Goal: Contribute content

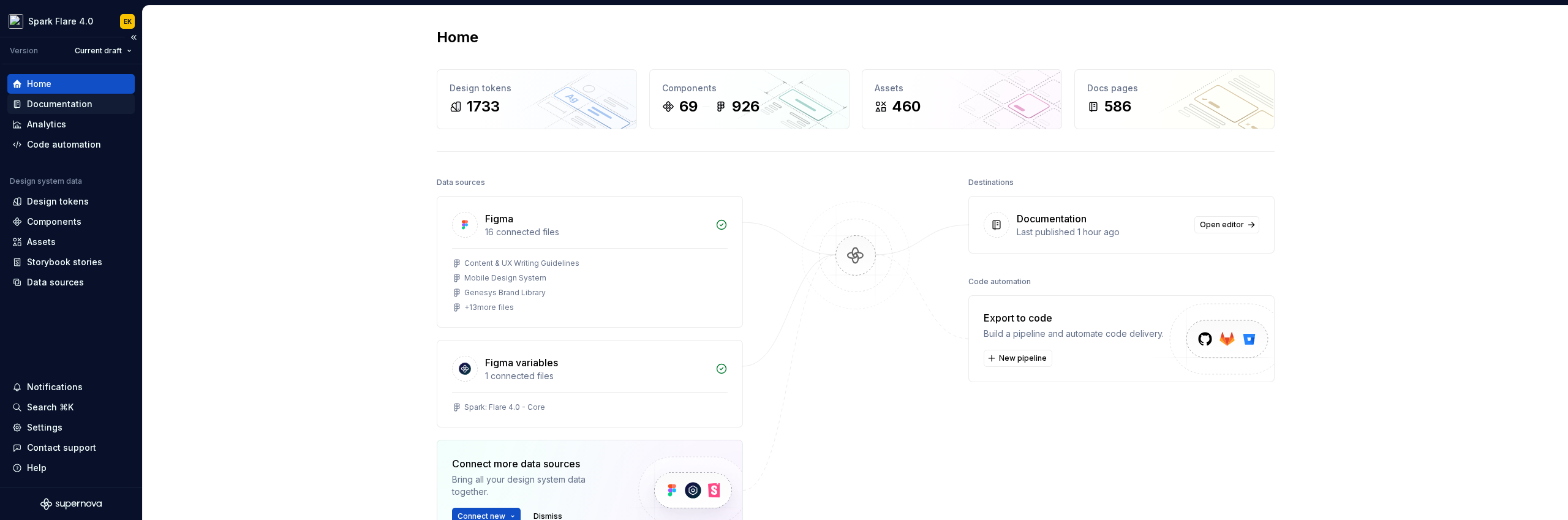
click at [66, 104] on div "Documentation" at bounding box center [59, 104] width 66 height 12
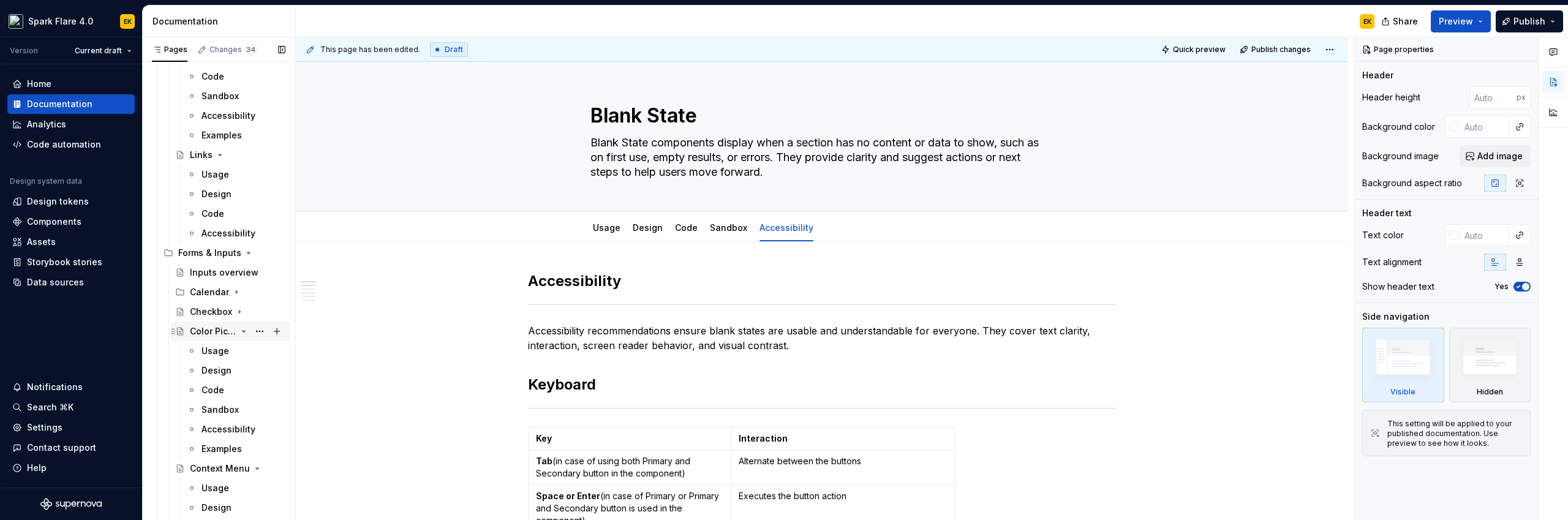
scroll to position [488, 0]
click at [235, 275] on icon "Page tree" at bounding box center [236, 277] width 10 height 10
click at [201, 335] on div "Date and Time Picker" at bounding box center [212, 336] width 21 height 12
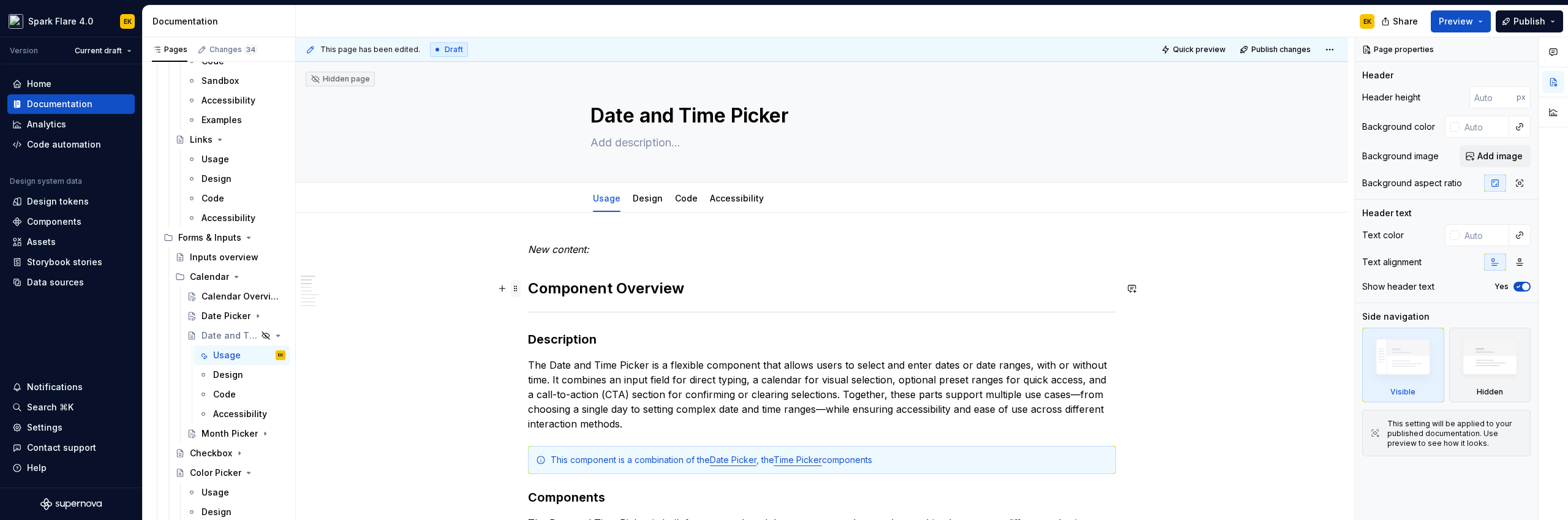
click at [515, 285] on span at bounding box center [516, 288] width 10 height 17
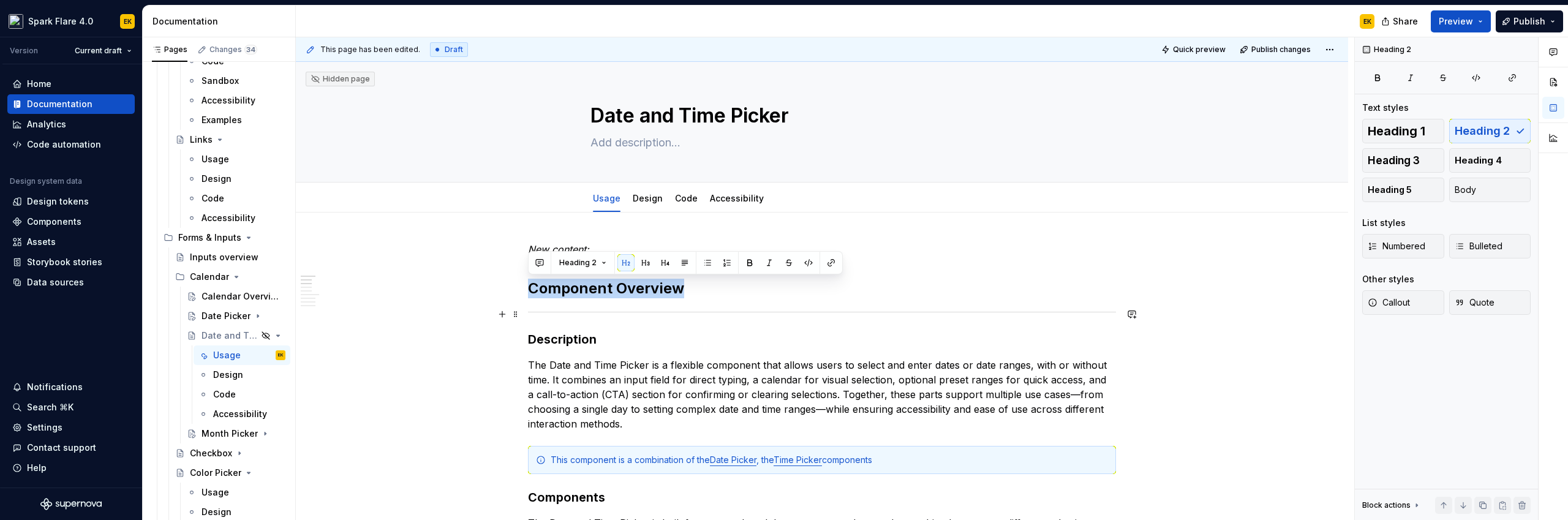
drag, startPoint x: 581, startPoint y: 272, endPoint x: 979, endPoint y: 308, distance: 399.6
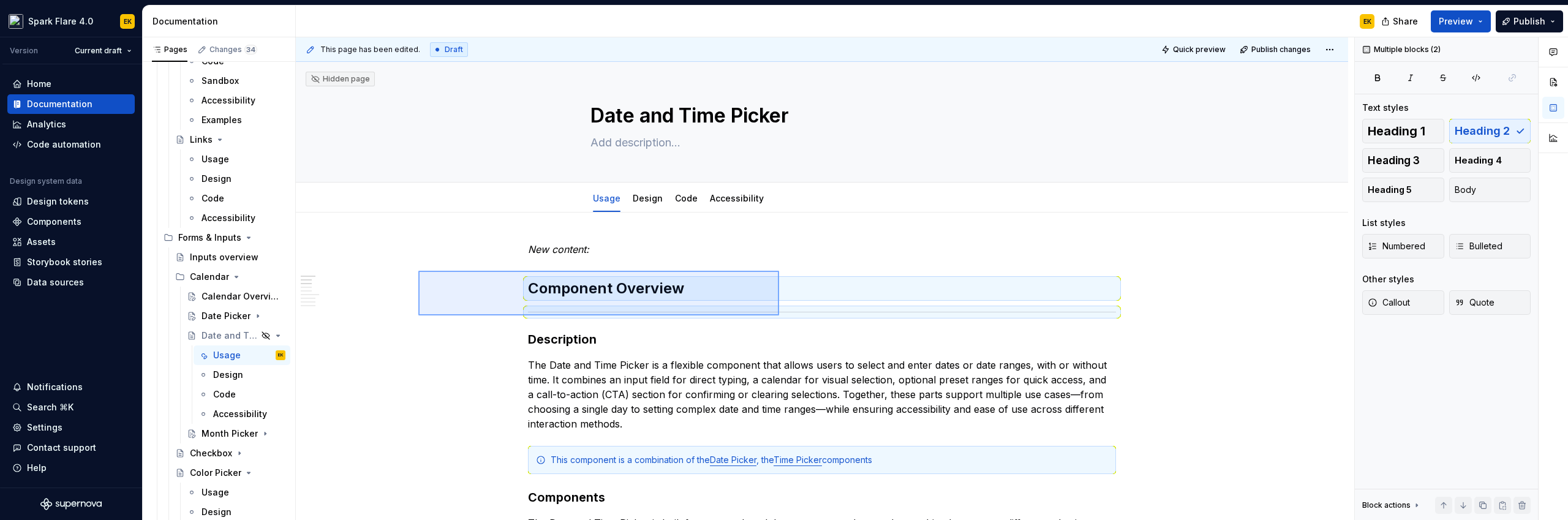
drag, startPoint x: 592, startPoint y: 278, endPoint x: 779, endPoint y: 315, distance: 190.6
click at [779, 315] on div "This page has been edited. Draft Quick preview Publish changes Hidden page Date…" at bounding box center [824, 279] width 1058 height 483
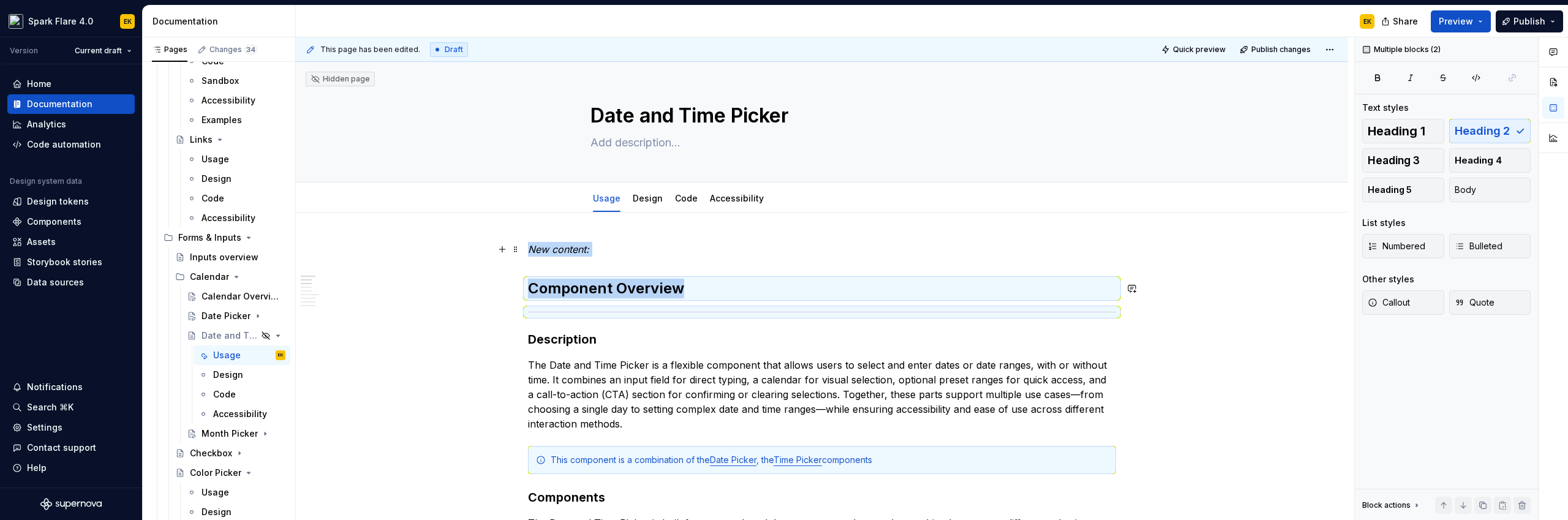
copy div "New content: Component Overview"
click at [654, 202] on link "Design" at bounding box center [647, 198] width 30 height 11
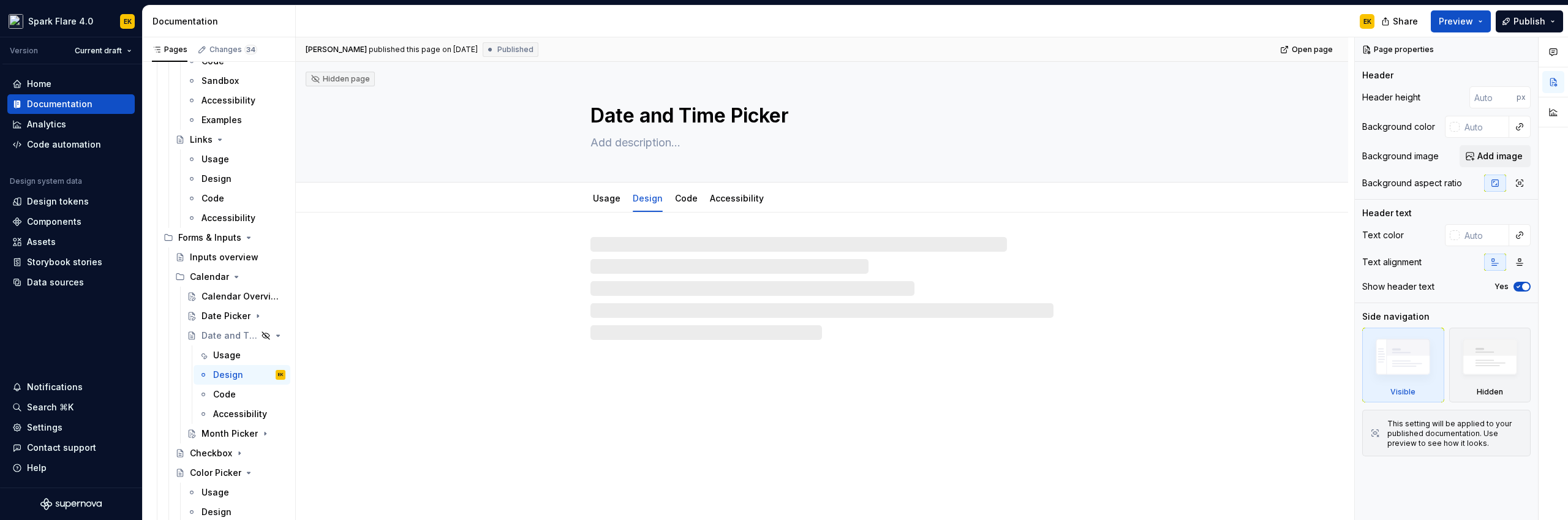
type textarea "*"
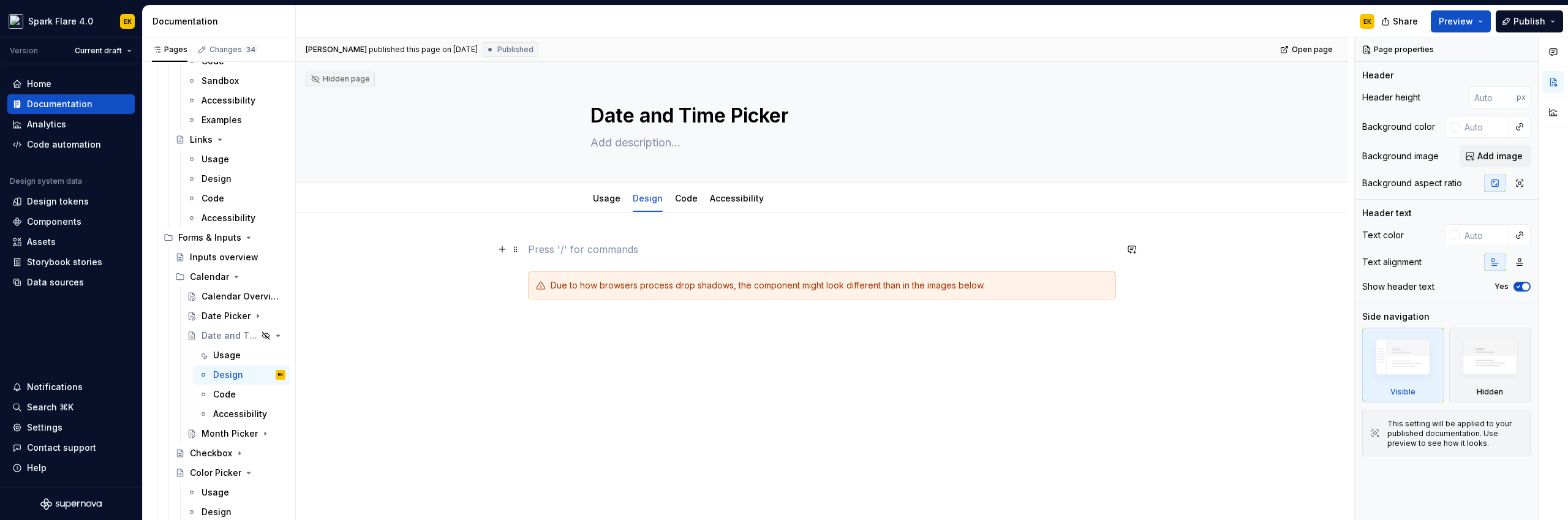
click at [607, 256] on p at bounding box center [822, 249] width 588 height 15
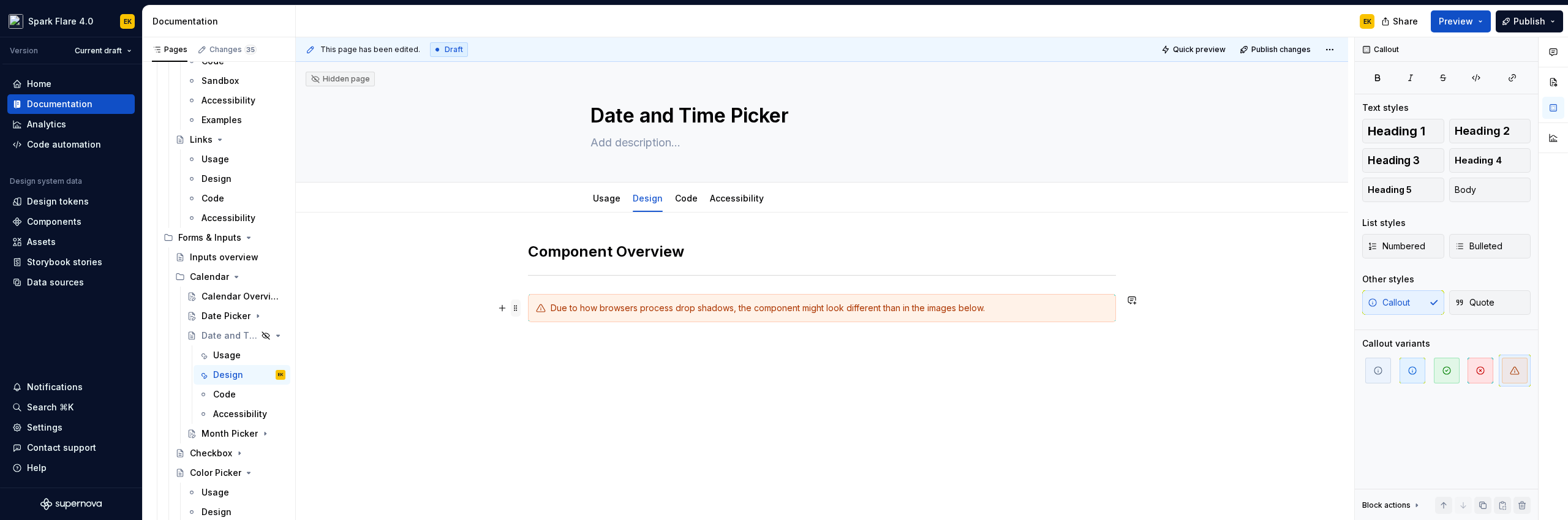
click at [520, 310] on span at bounding box center [516, 308] width 10 height 17
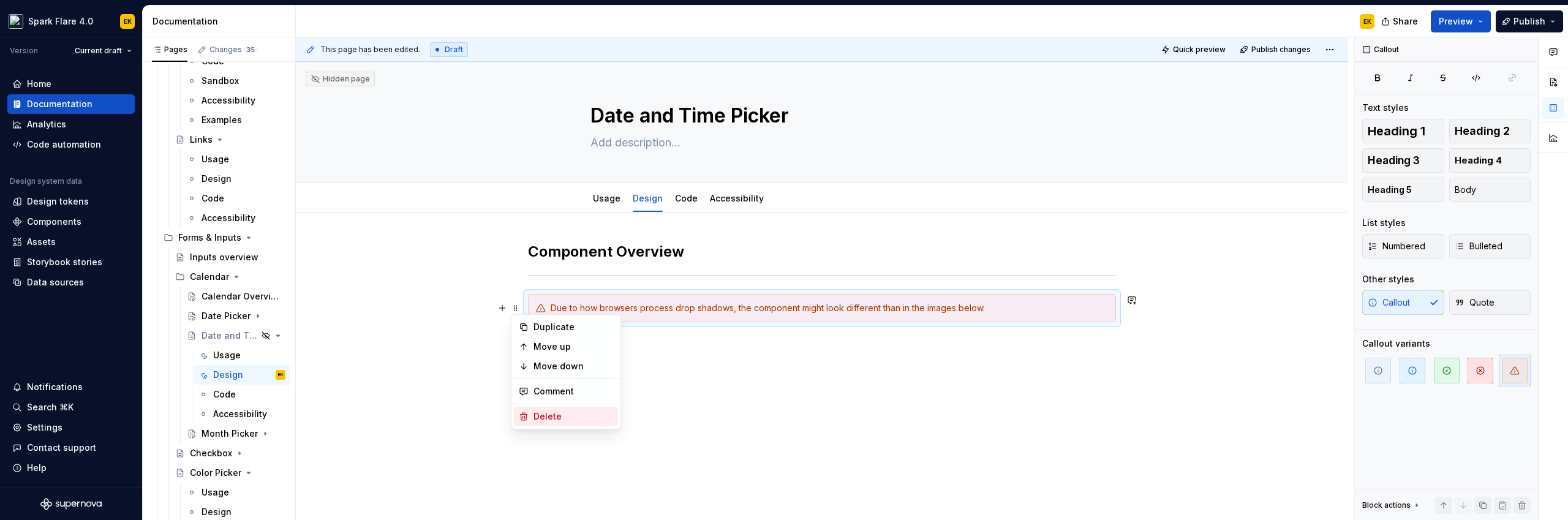
click at [538, 420] on div "Delete" at bounding box center [573, 416] width 80 height 12
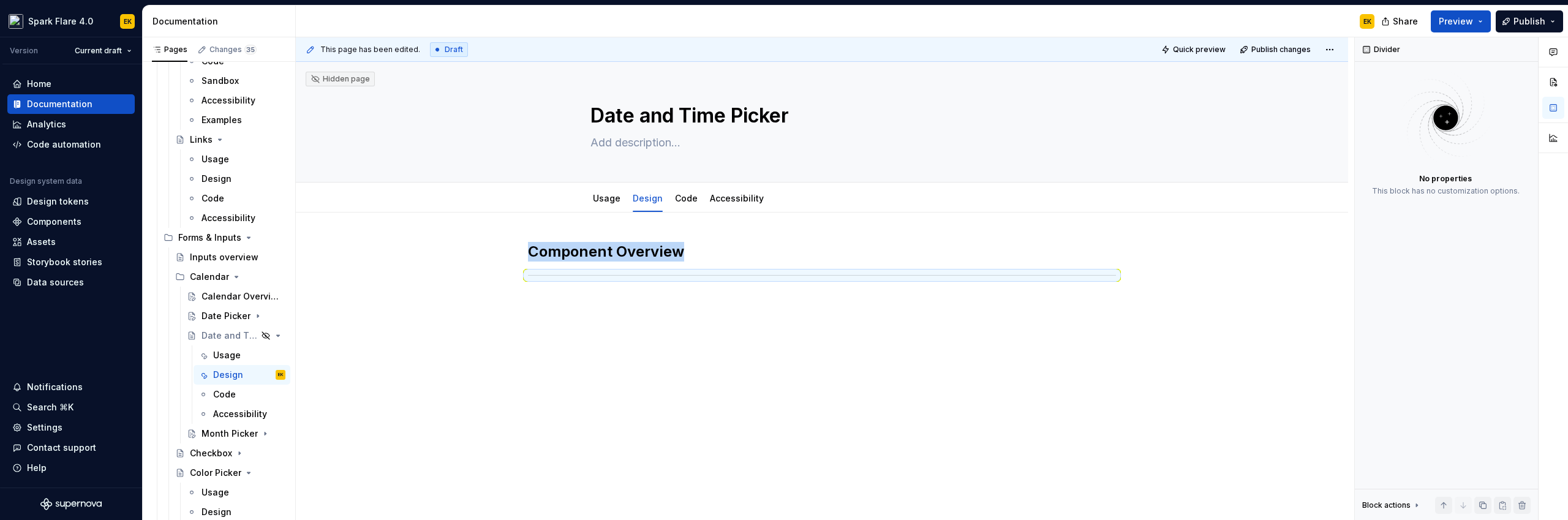
click at [689, 315] on div "Component Overview" at bounding box center [822, 336] width 1052 height 247
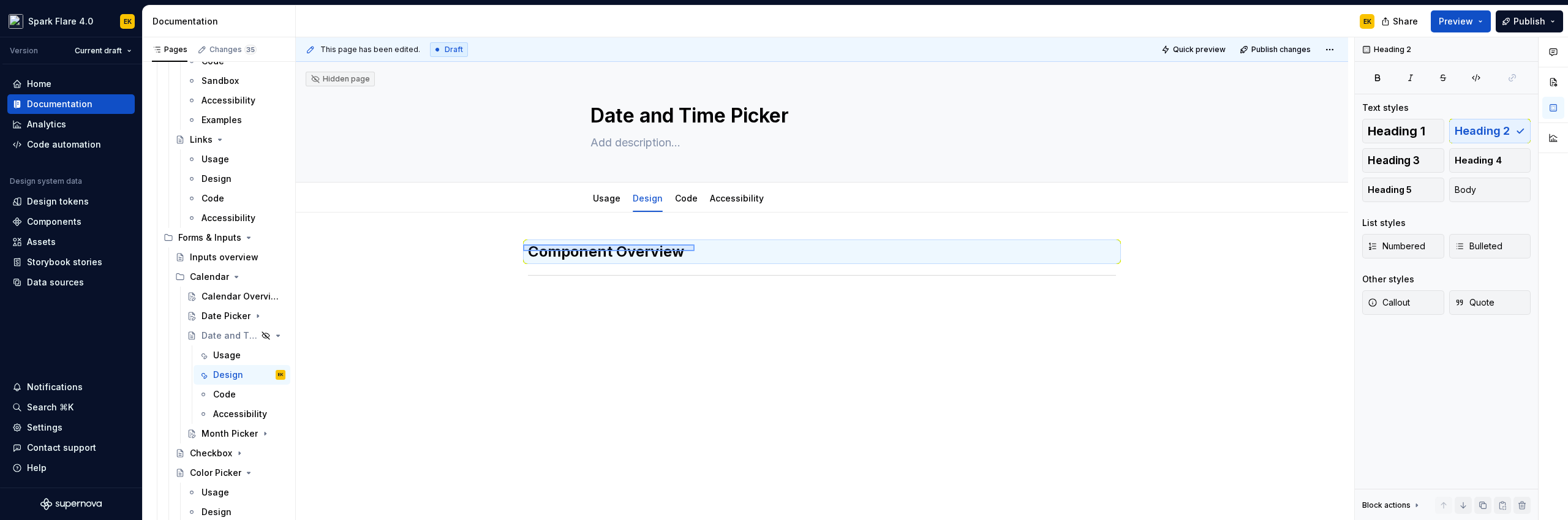
drag, startPoint x: 523, startPoint y: 251, endPoint x: 694, endPoint y: 245, distance: 171.1
click at [694, 245] on div "This page has been edited. Draft Quick preview Publish changes Hidden page Date…" at bounding box center [824, 279] width 1058 height 483
click at [689, 251] on h2 "Component Overview" at bounding box center [822, 252] width 588 height 20
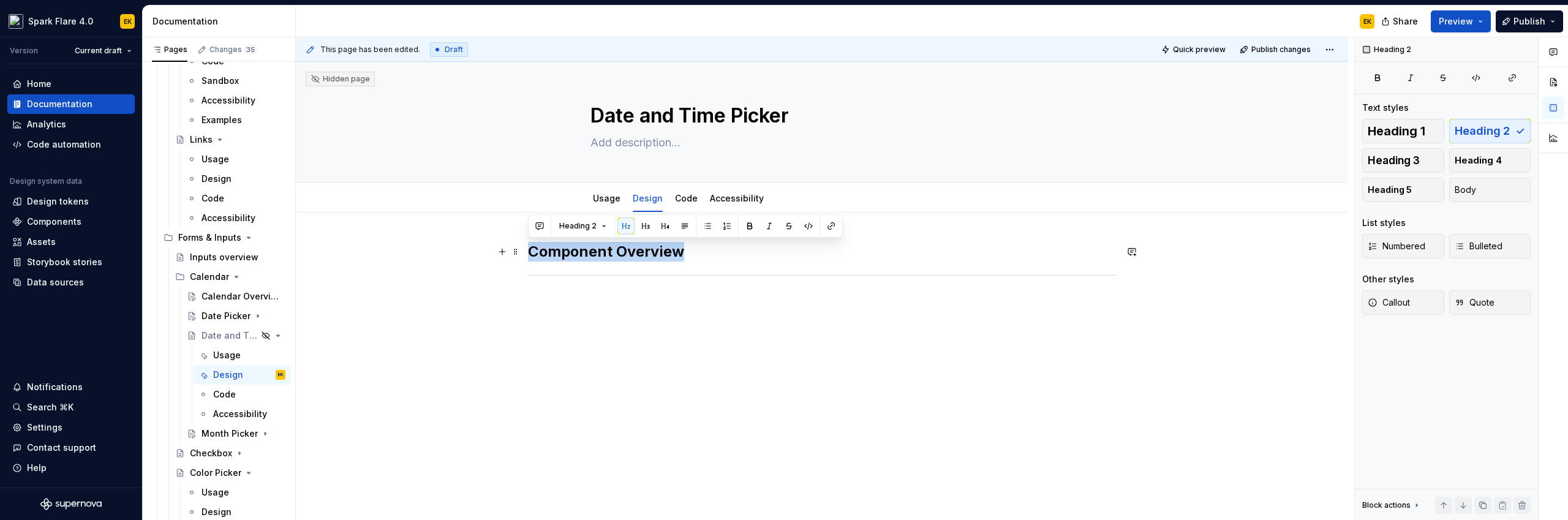
drag, startPoint x: 693, startPoint y: 251, endPoint x: 529, endPoint y: 252, distance: 164.0
click at [529, 252] on h2 "Component Overview" at bounding box center [822, 252] width 588 height 20
click at [629, 252] on h2 "Component Overview" at bounding box center [822, 252] width 588 height 20
drag, startPoint x: 617, startPoint y: 251, endPoint x: 705, endPoint y: 249, distance: 88.0
click at [705, 249] on h2 "Component Overview" at bounding box center [822, 252] width 588 height 20
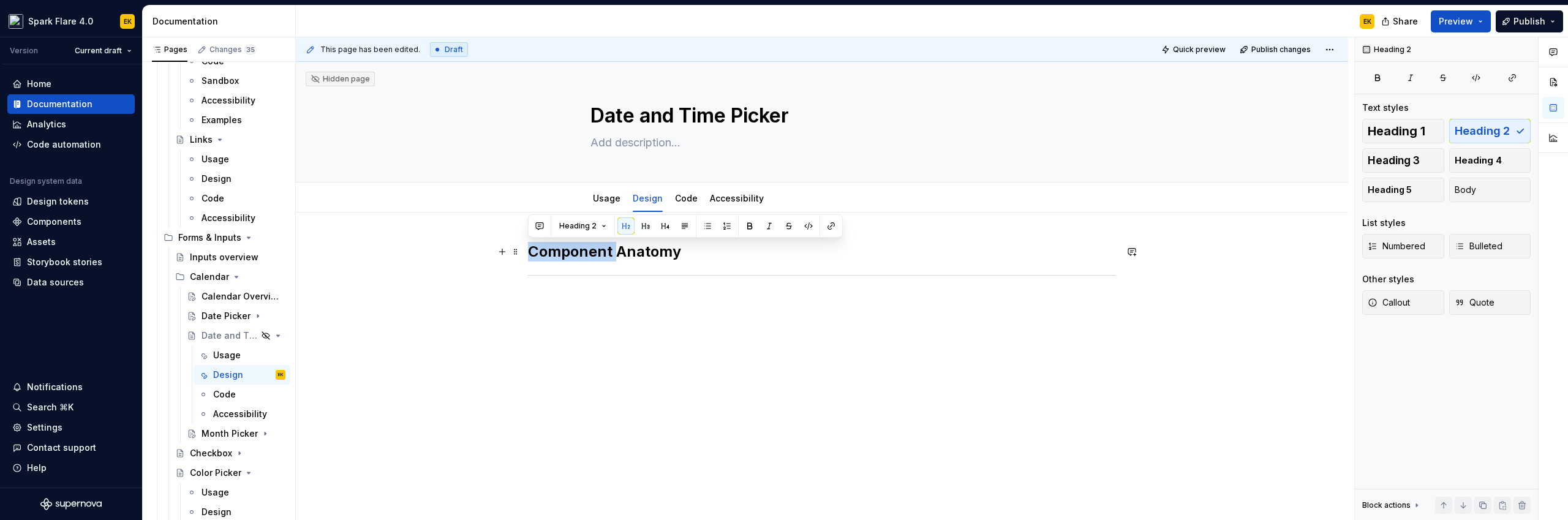
drag, startPoint x: 610, startPoint y: 252, endPoint x: 480, endPoint y: 253, distance: 130.0
click at [480, 253] on div "Component Anatomy" at bounding box center [822, 346] width 1052 height 267
click at [671, 355] on div "Anatomy" at bounding box center [822, 346] width 1052 height 267
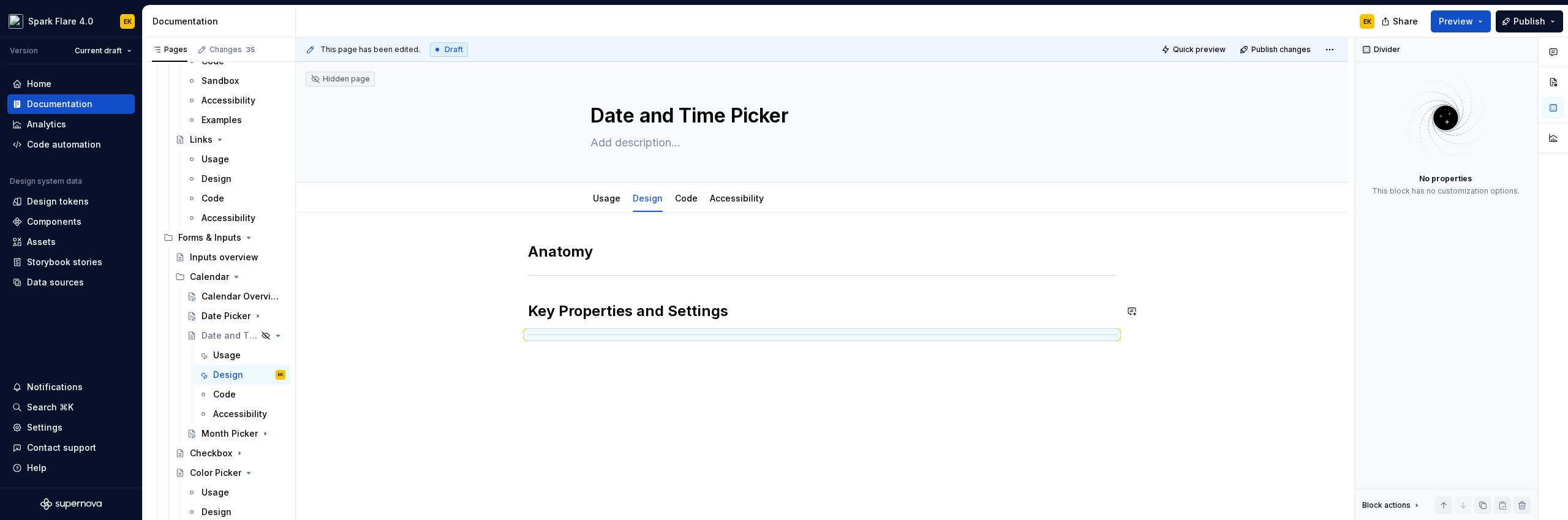
click at [677, 296] on div "Anatomy Key Properties and Settings" at bounding box center [822, 290] width 588 height 97
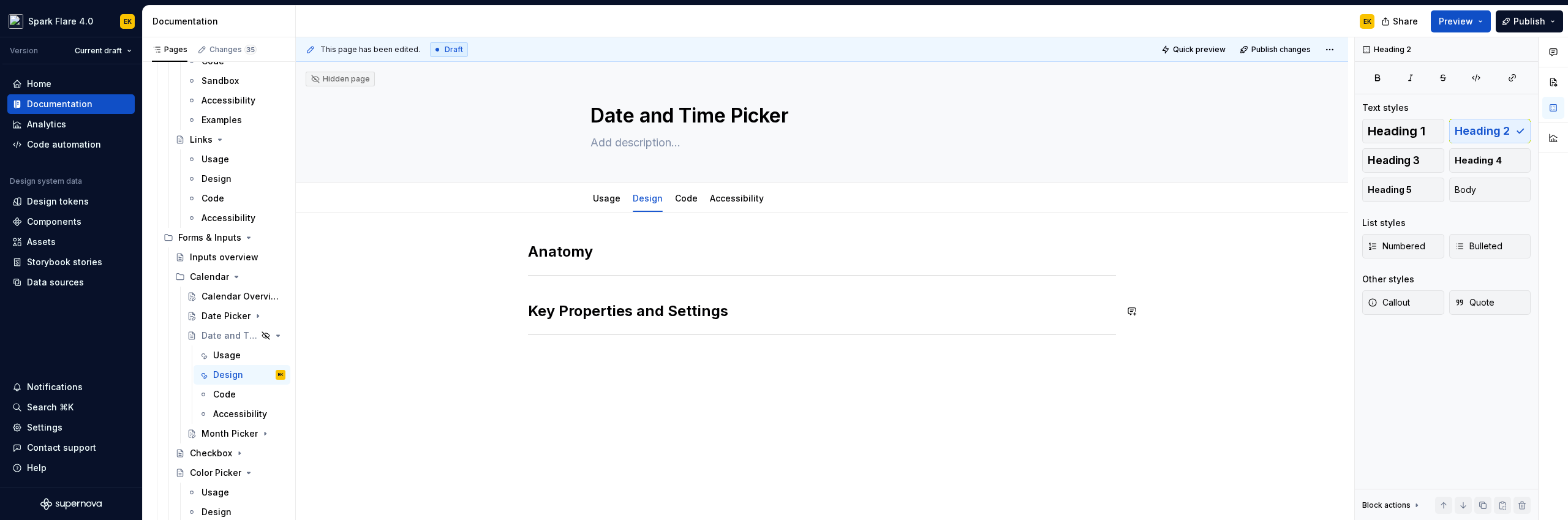
click at [671, 286] on div "Anatomy Key Properties and Settings" at bounding box center [822, 290] width 588 height 97
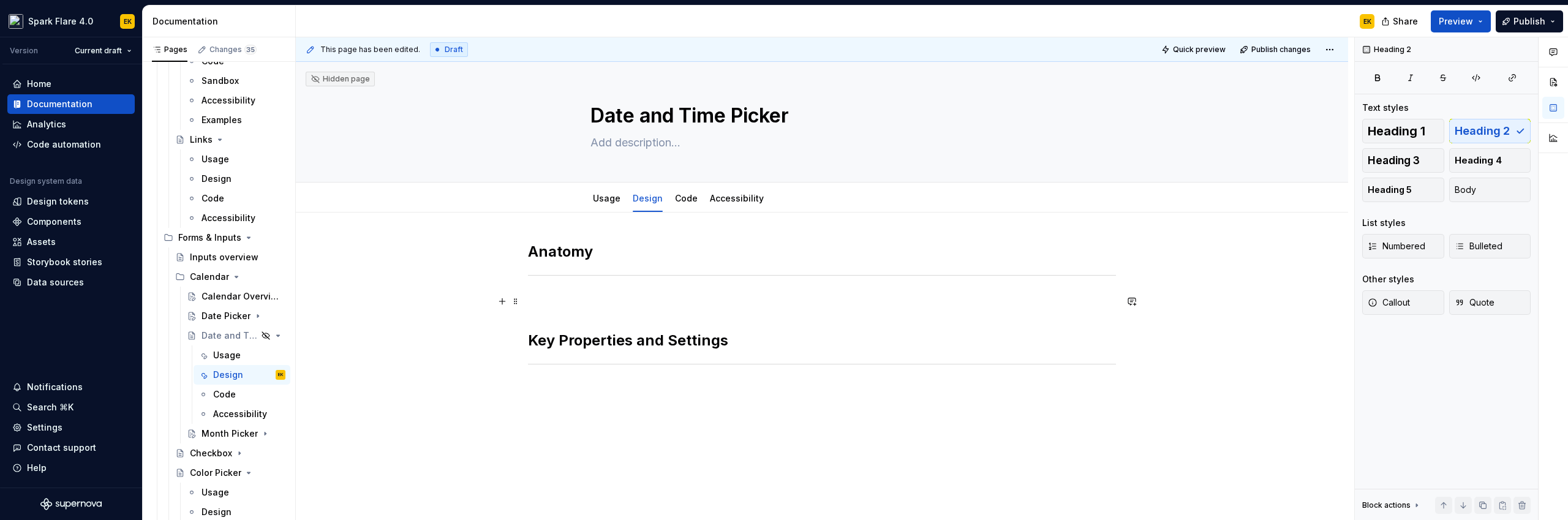
click at [541, 299] on p at bounding box center [822, 301] width 588 height 15
click at [677, 410] on div "Anatomy Key Properties and Settings" at bounding box center [822, 376] width 1052 height 327
click at [525, 249] on div "Anatomy Key Properties and Settings" at bounding box center [822, 391] width 1052 height 356
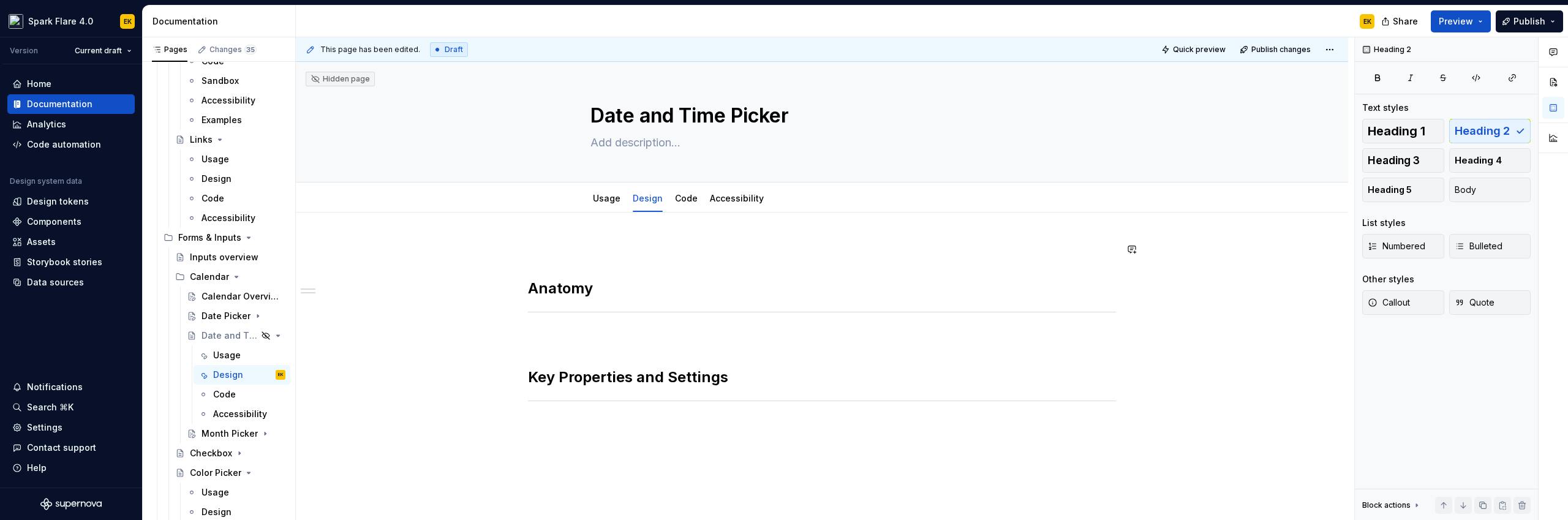
click at [564, 226] on div "Anatomy Key Properties and Settings" at bounding box center [822, 410] width 1052 height 393
click at [540, 252] on p at bounding box center [822, 249] width 588 height 15
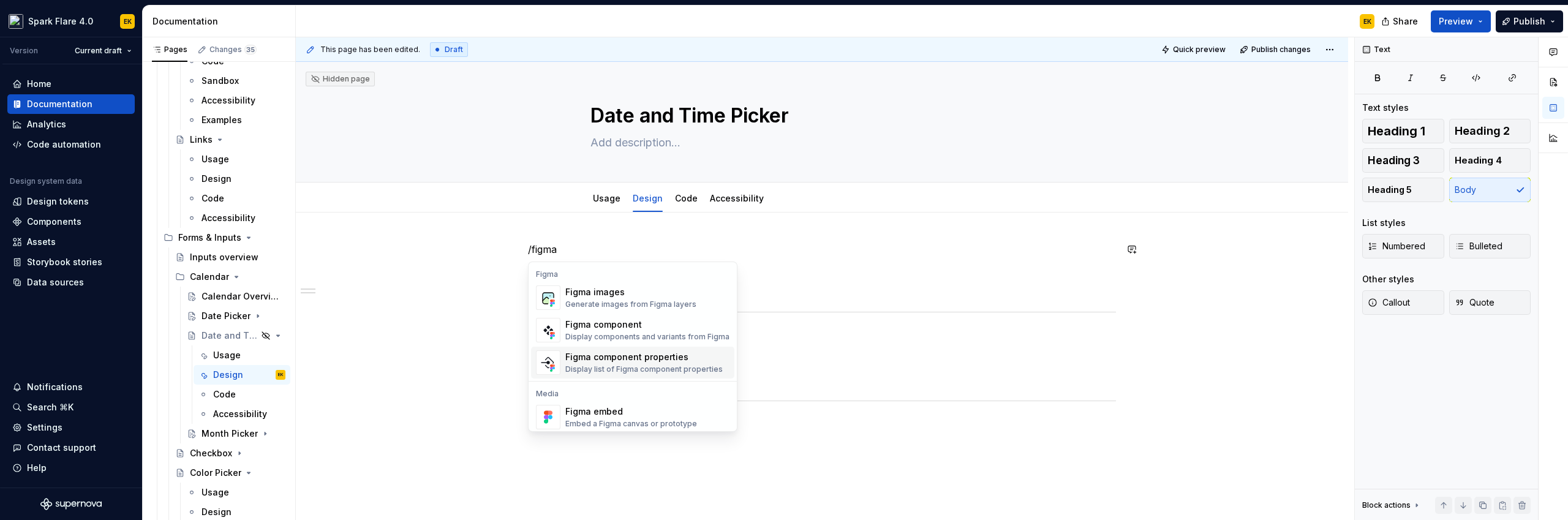
click at [587, 413] on div "Figma embed" at bounding box center [631, 411] width 132 height 12
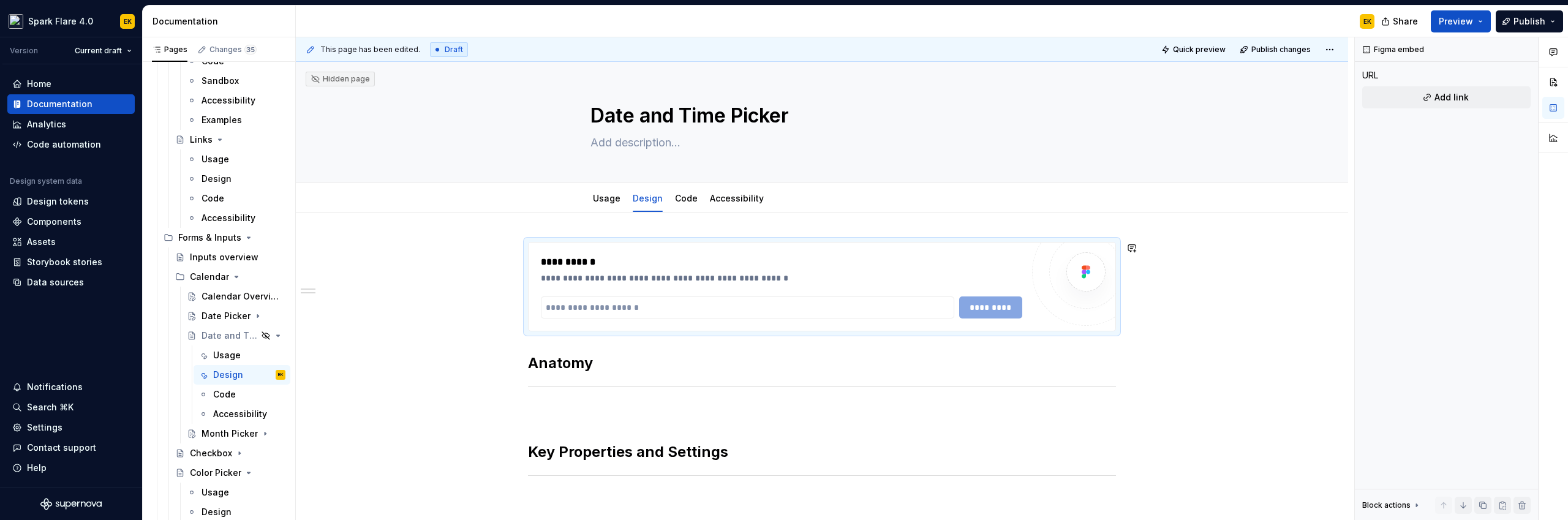
type textarea "*"
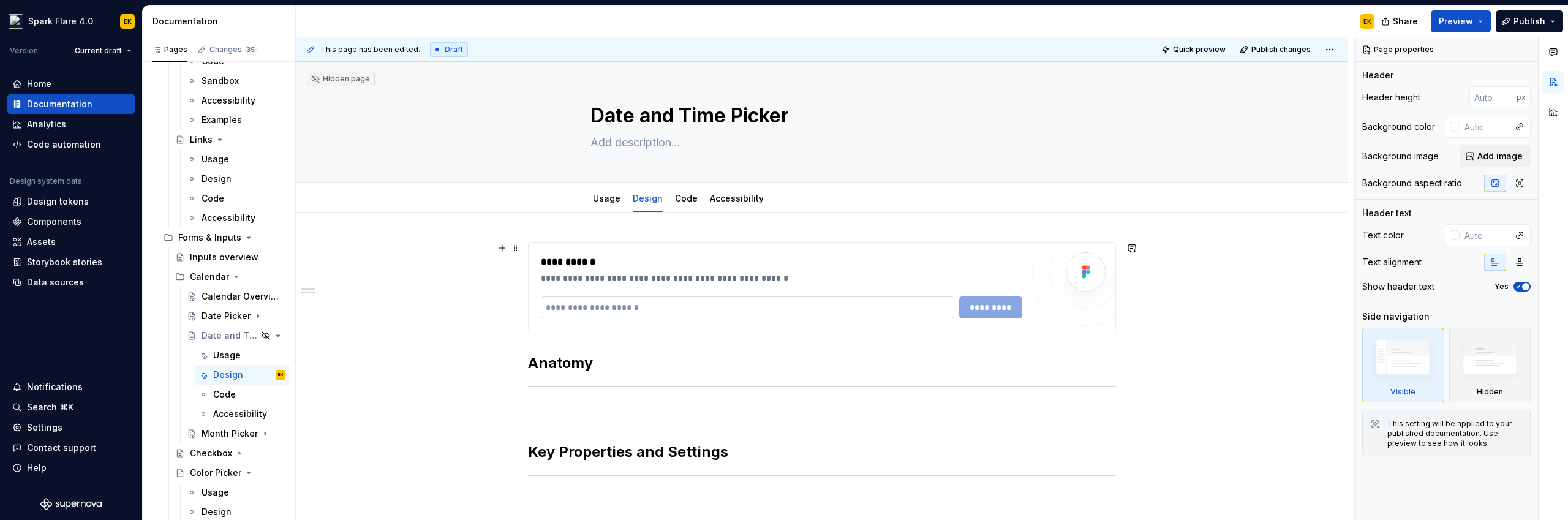
click at [699, 307] on input "text" at bounding box center [747, 307] width 413 height 22
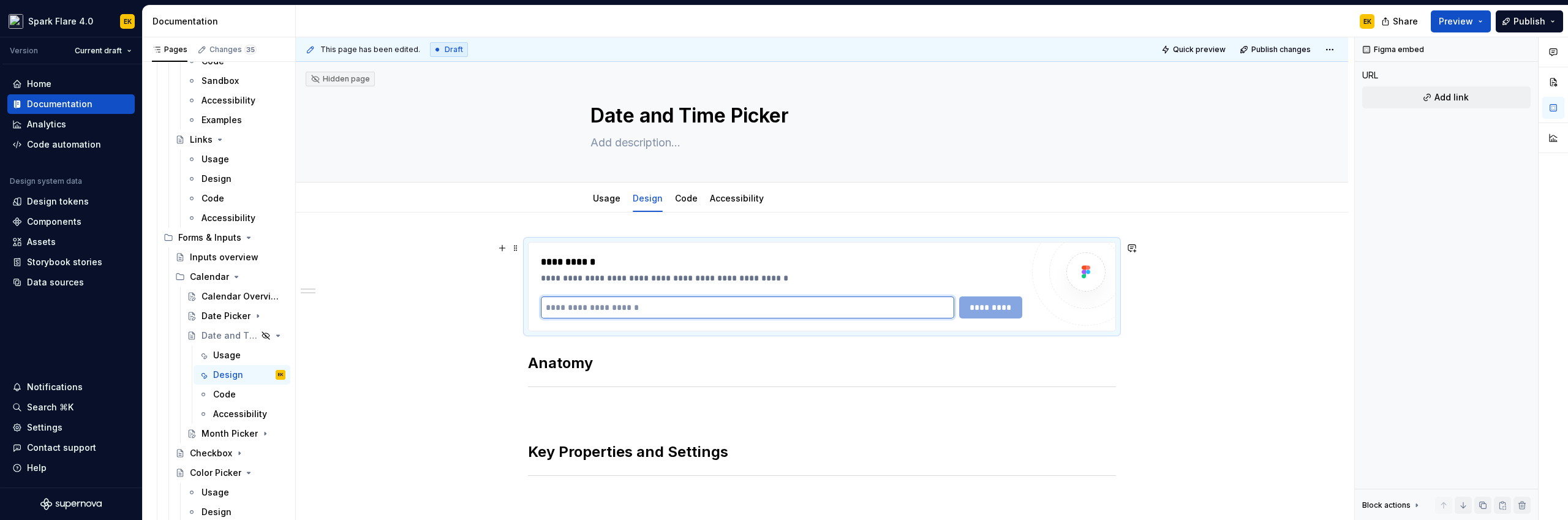
paste input "**********"
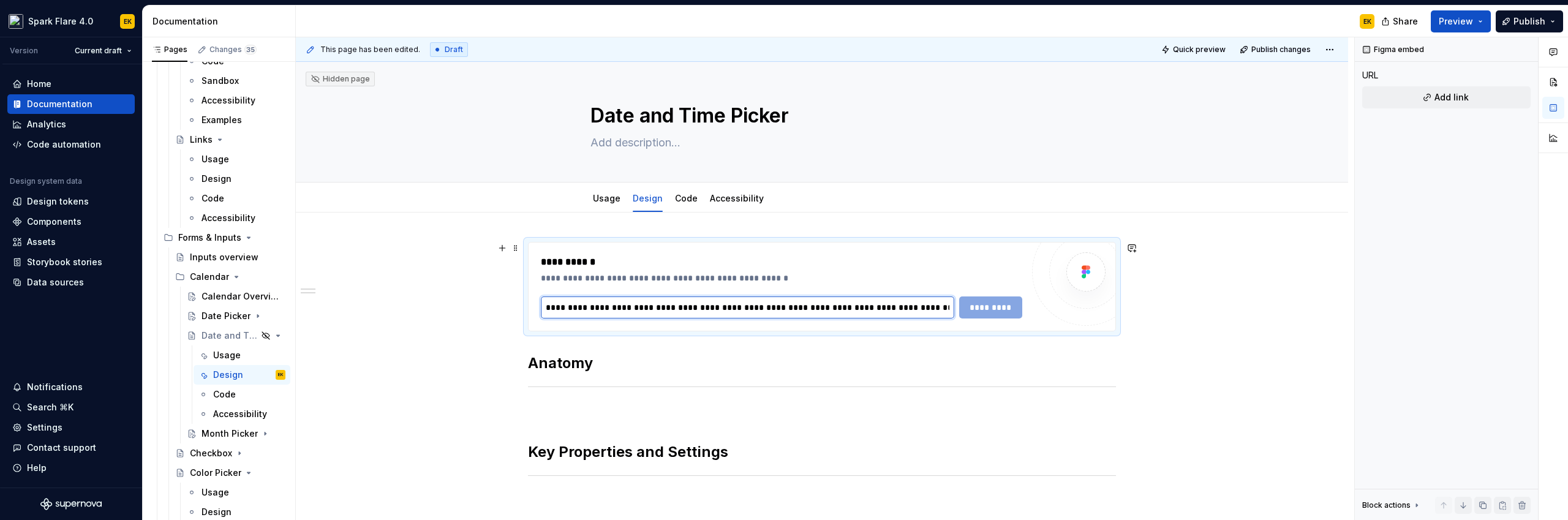
scroll to position [0, 166]
type input "**********"
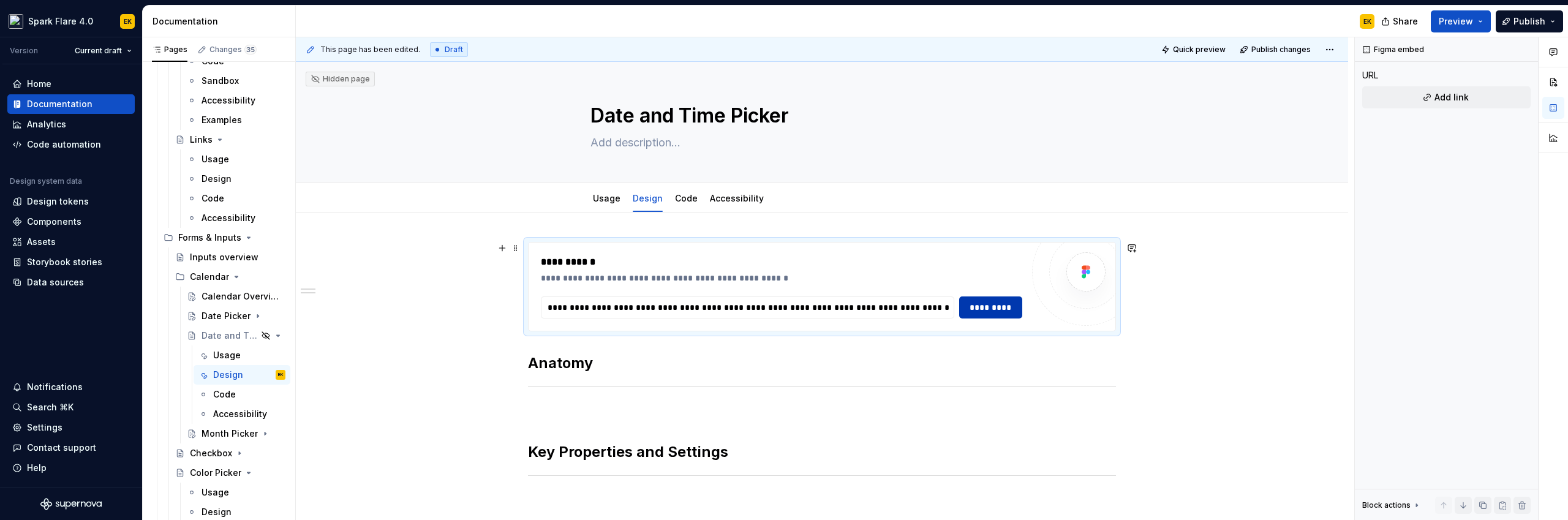
click at [1006, 312] on span "*********" at bounding box center [991, 307] width 48 height 12
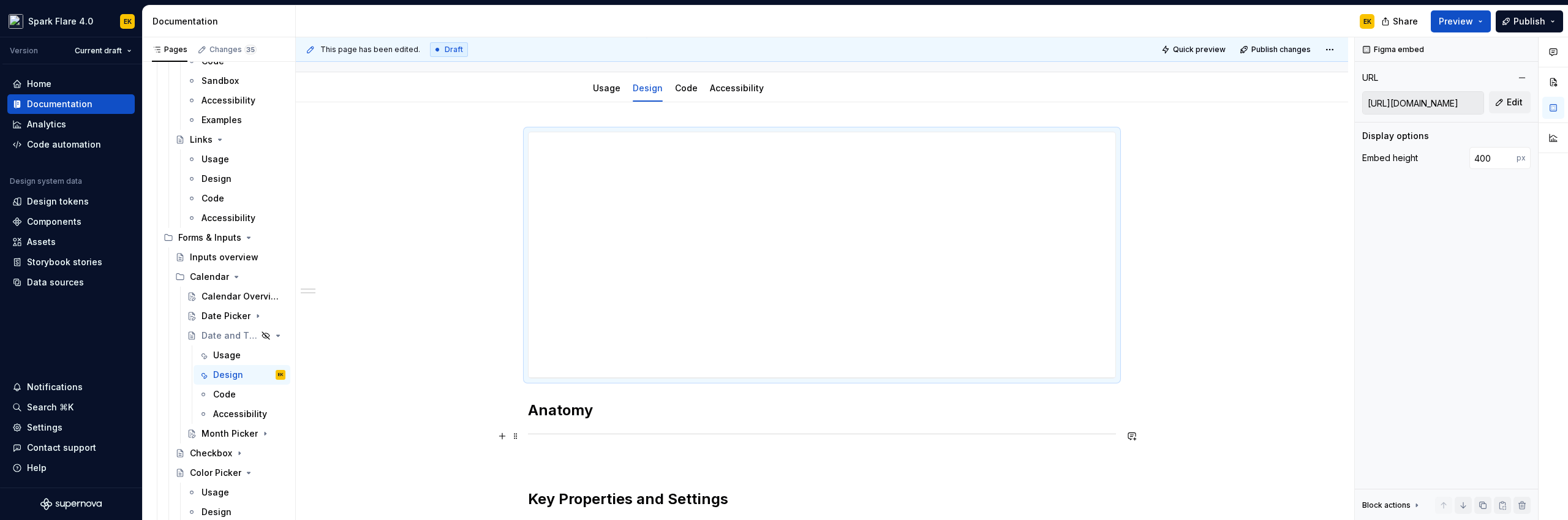
scroll to position [48, 0]
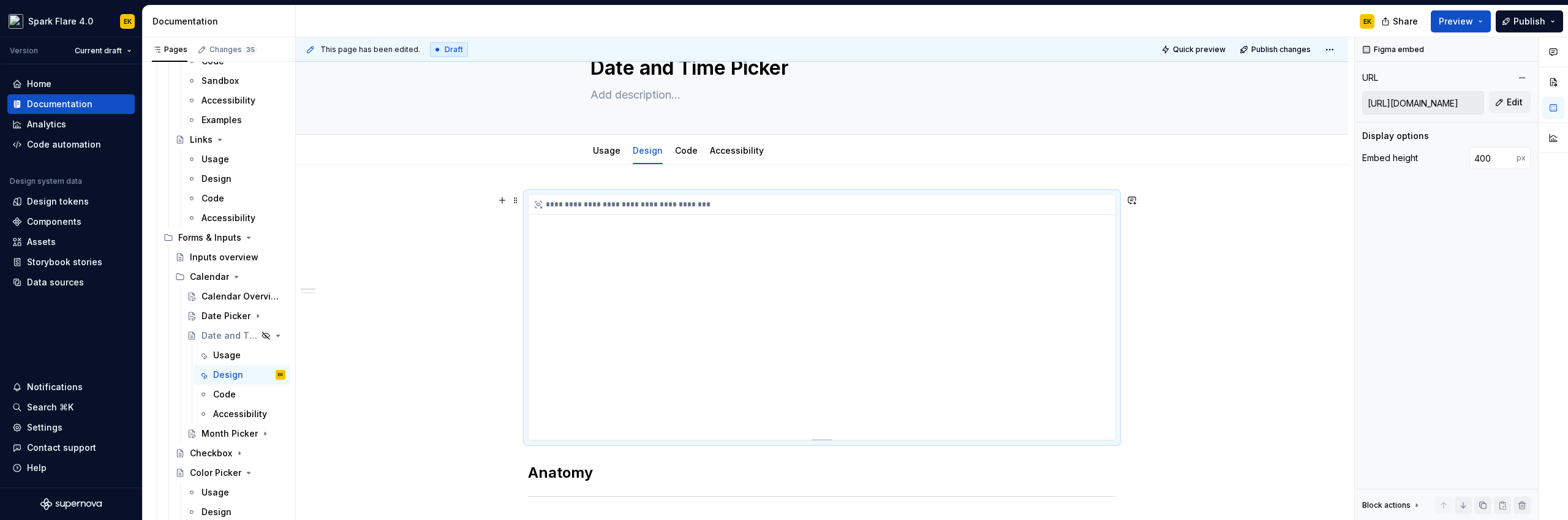
drag, startPoint x: 1048, startPoint y: 288, endPoint x: 1042, endPoint y: 304, distance: 17.1
click at [1042, 304] on div "**********" at bounding box center [822, 318] width 587 height 245
drag, startPoint x: 749, startPoint y: 292, endPoint x: 746, endPoint y: 322, distance: 30.1
click at [746, 322] on div "**********" at bounding box center [822, 318] width 587 height 245
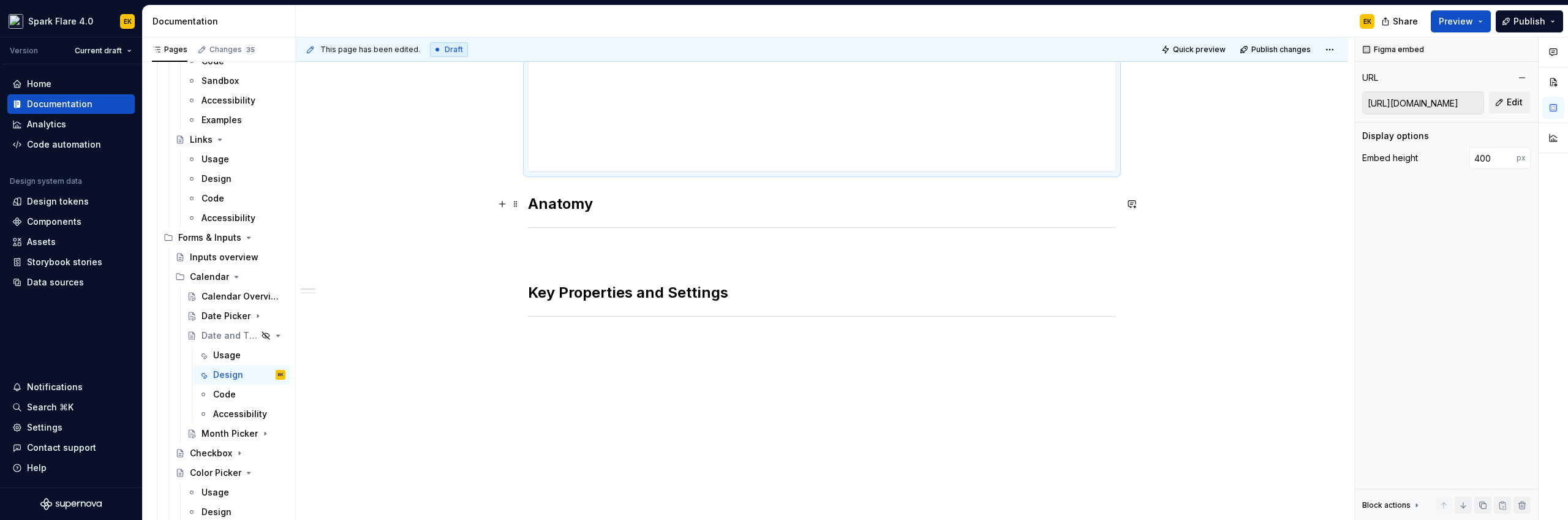
scroll to position [0, 0]
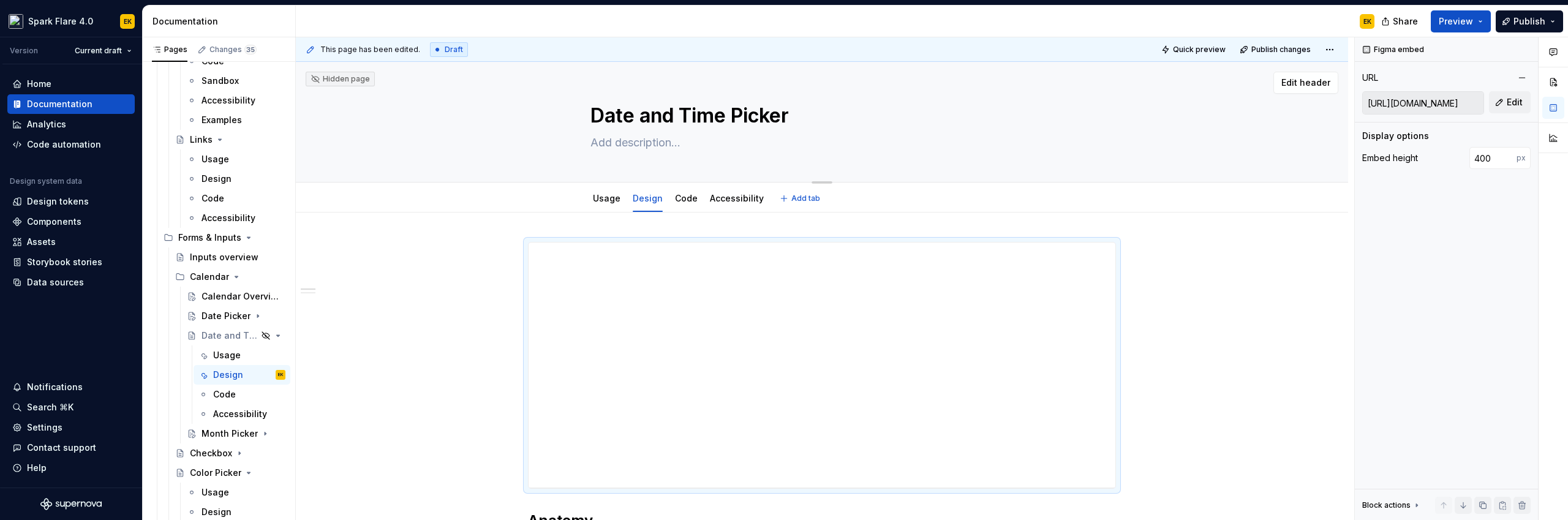
click at [639, 145] on textarea at bounding box center [819, 143] width 463 height 20
paste textarea "Date and Time Picker components let users choose single dates or ranges, with o…"
type textarea "*"
type textarea "Date and Time Picker components let users choose single dates or ranges, with o…"
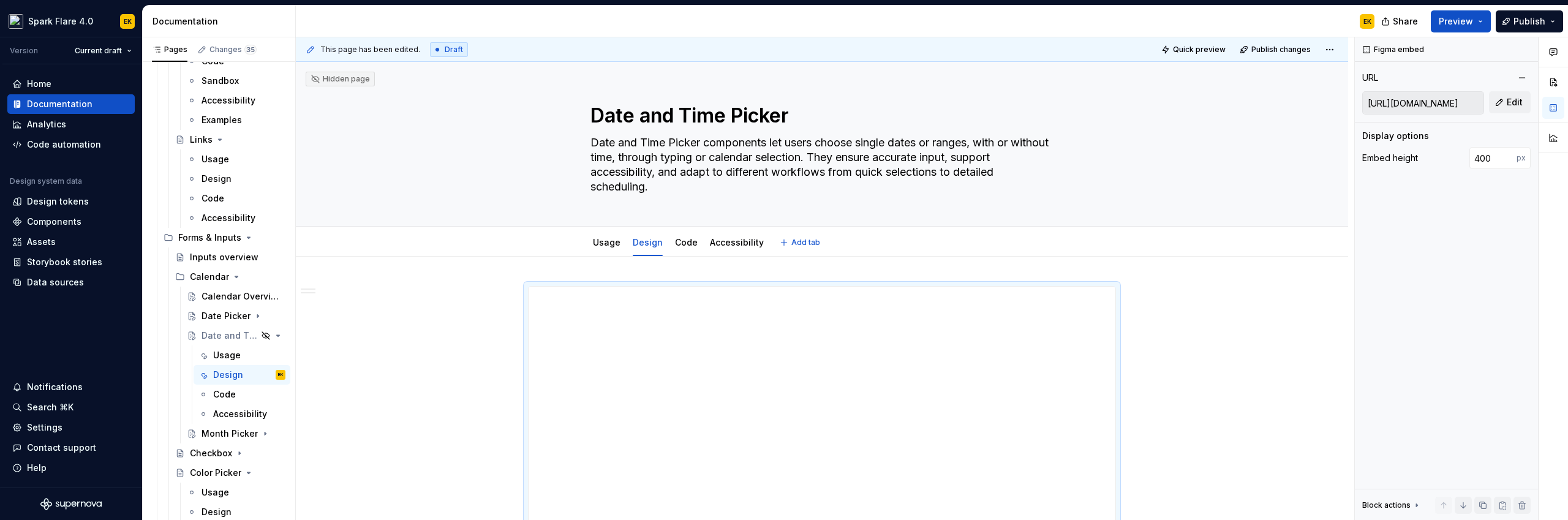
type textarea "*"
type textarea "Date and Time Picker components let users choose single dates or ranges, with o…"
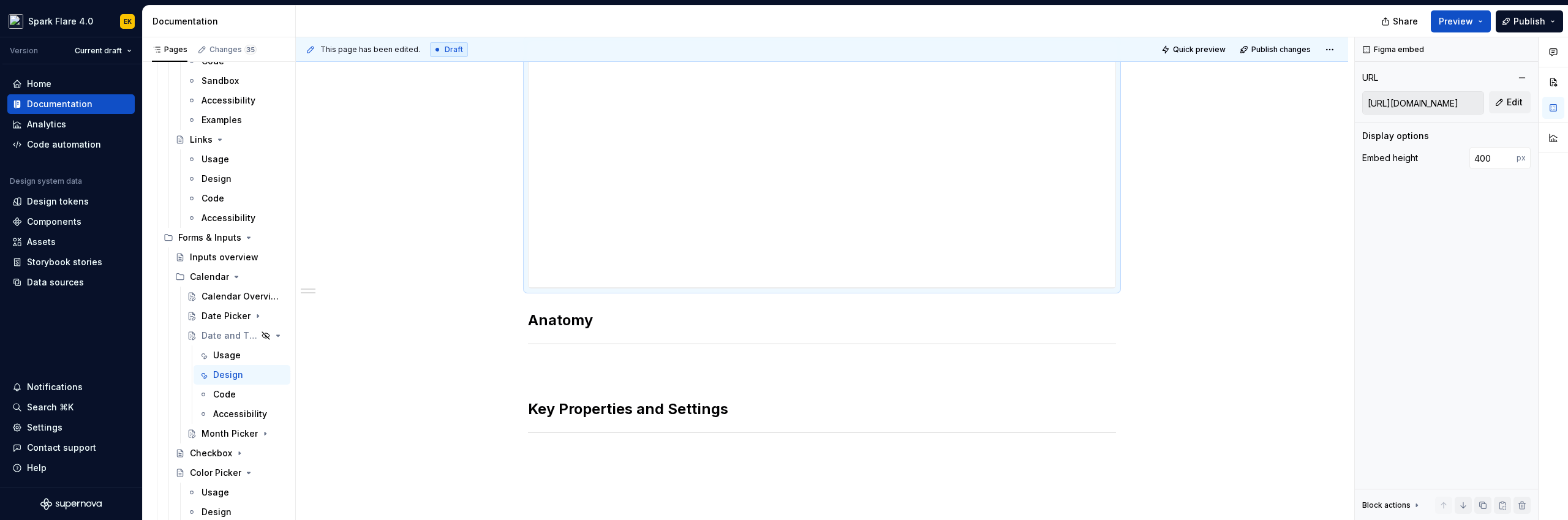
type textarea "*"
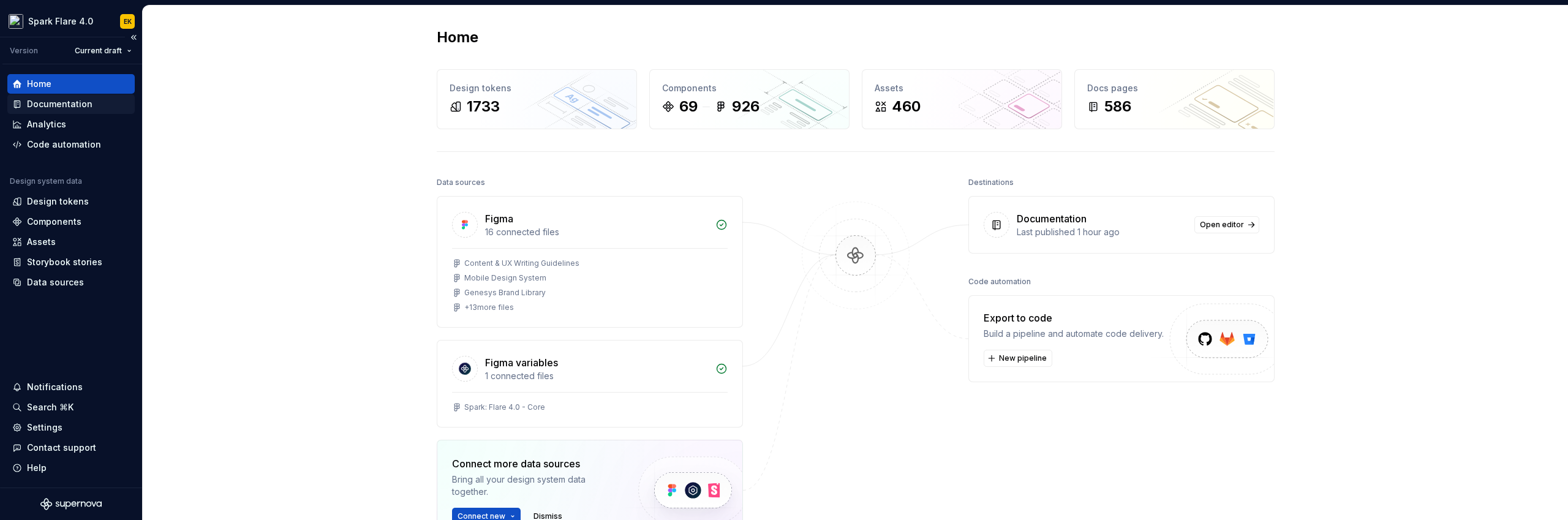
click at [91, 101] on div "Documentation" at bounding box center [71, 104] width 118 height 12
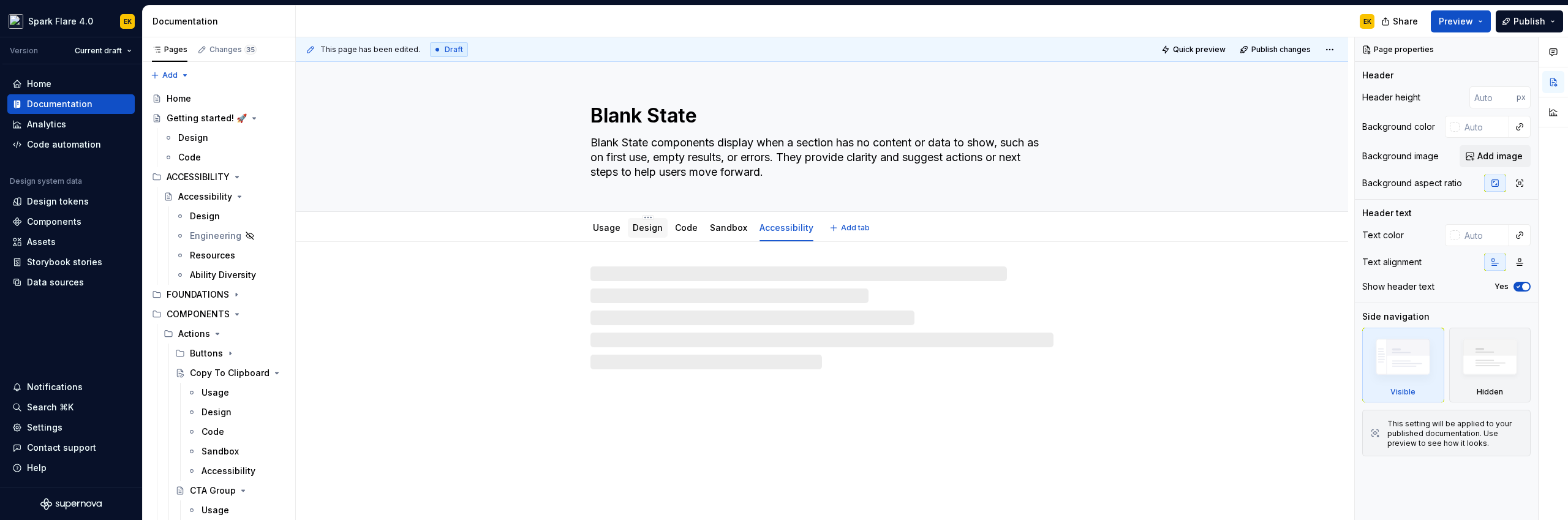
click at [643, 236] on div "Design" at bounding box center [647, 228] width 40 height 20
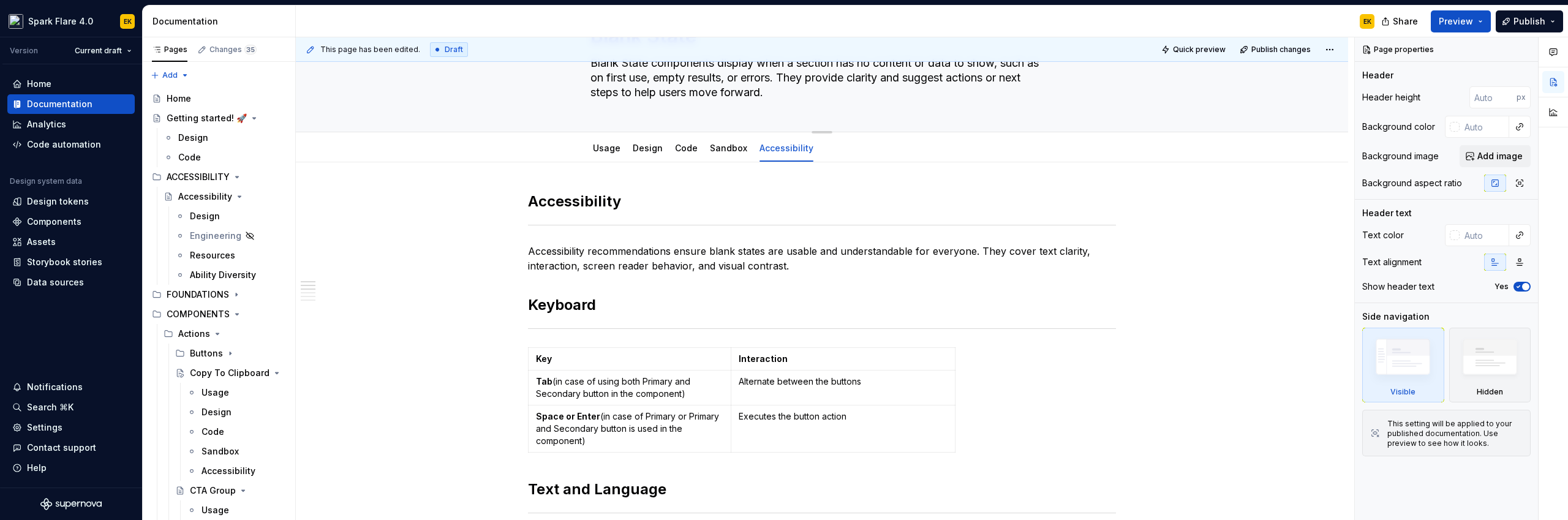
scroll to position [71, 0]
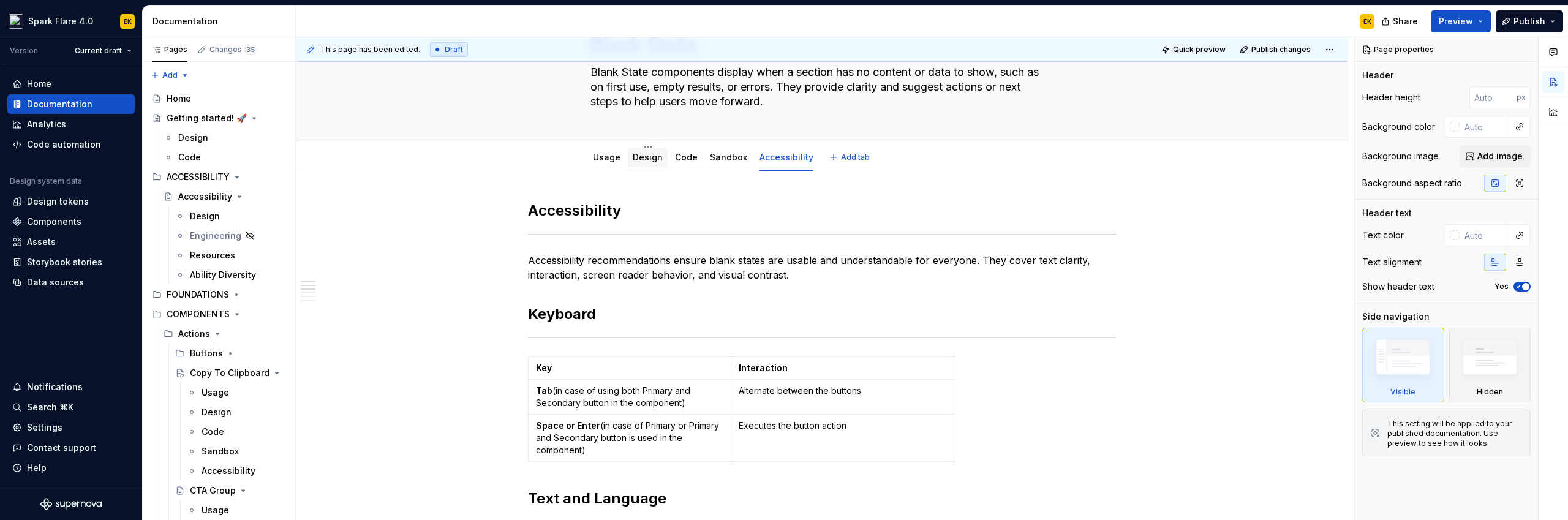
click at [646, 162] on link "Design" at bounding box center [647, 157] width 30 height 11
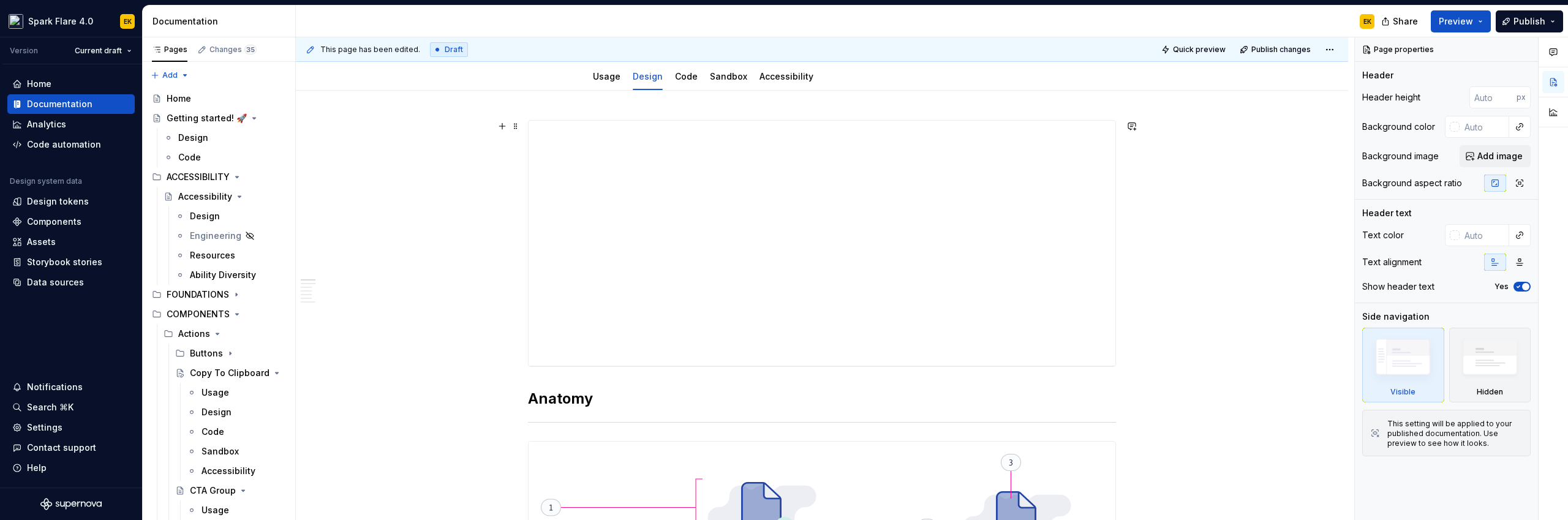
scroll to position [66, 0]
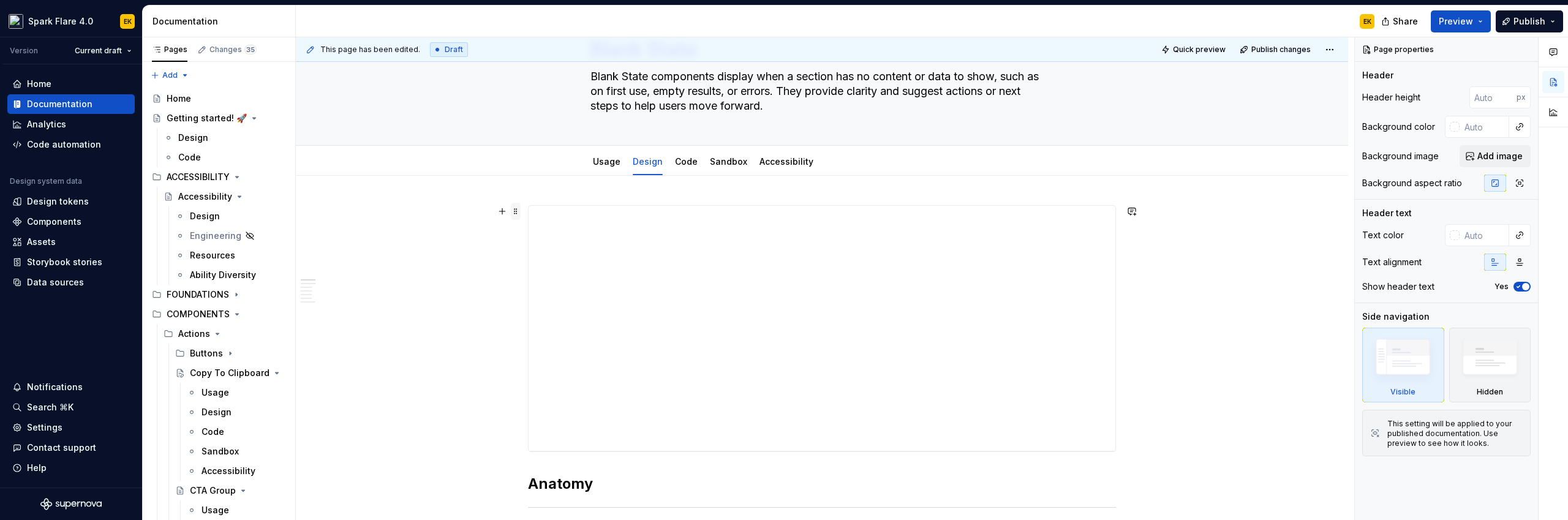
click at [519, 214] on span at bounding box center [516, 211] width 10 height 17
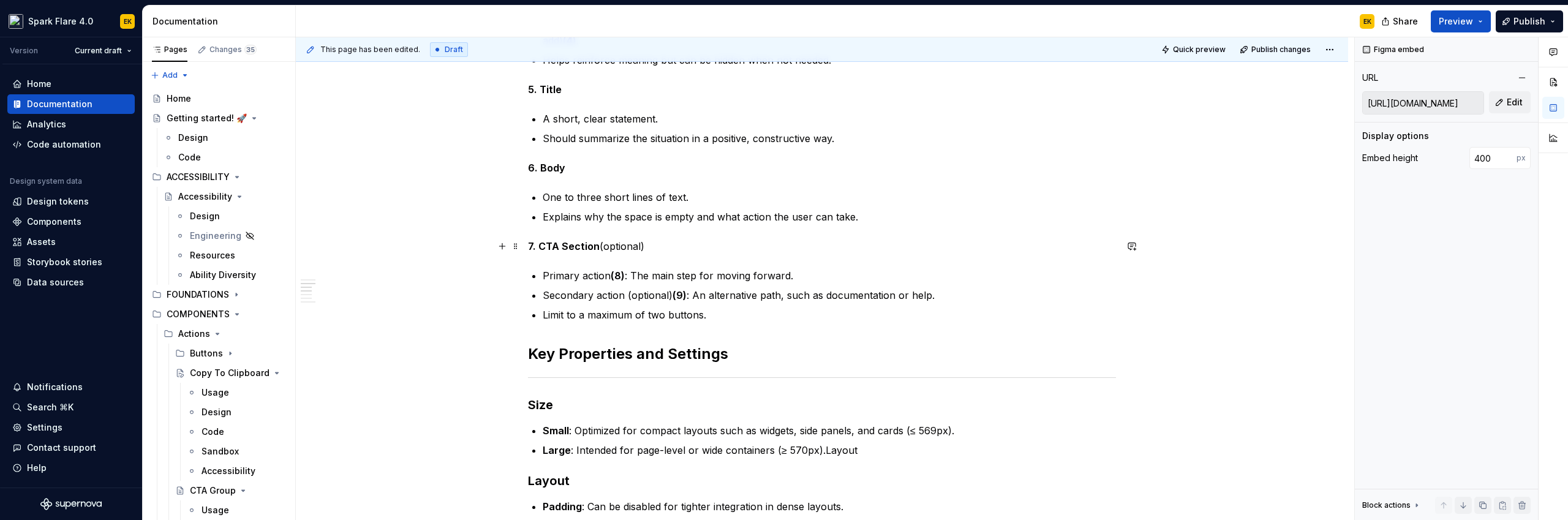
scroll to position [843, 0]
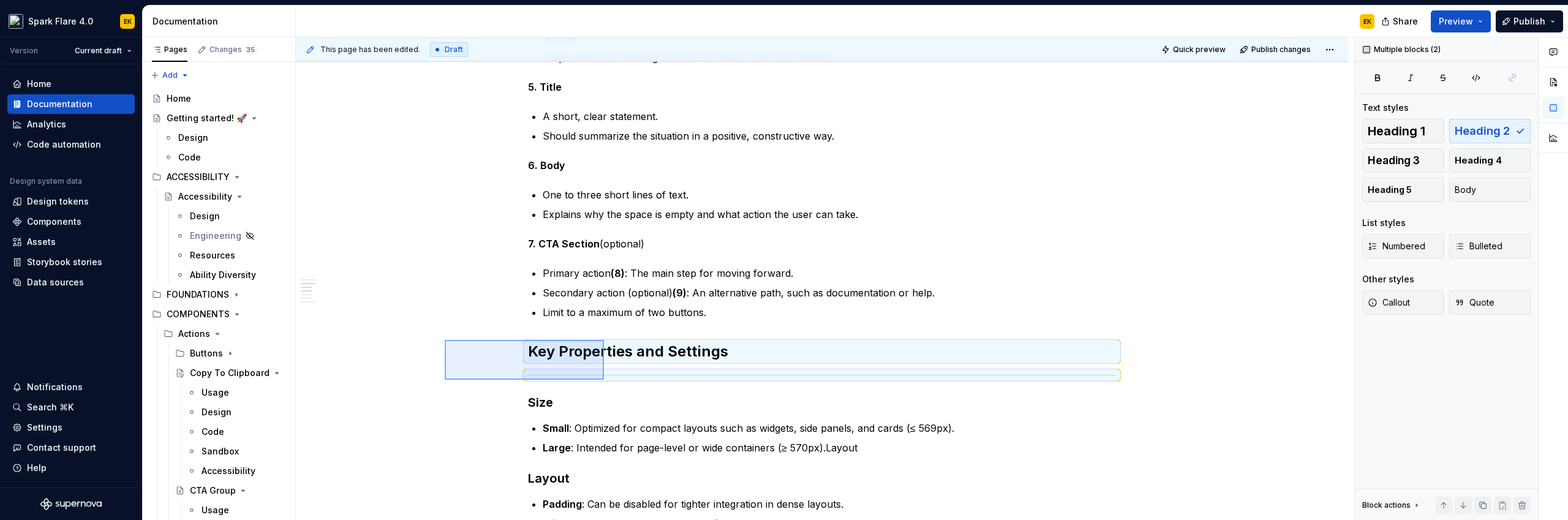
drag, startPoint x: 445, startPoint y: 340, endPoint x: 604, endPoint y: 380, distance: 164.0
click at [604, 380] on div "**********" at bounding box center [824, 279] width 1058 height 483
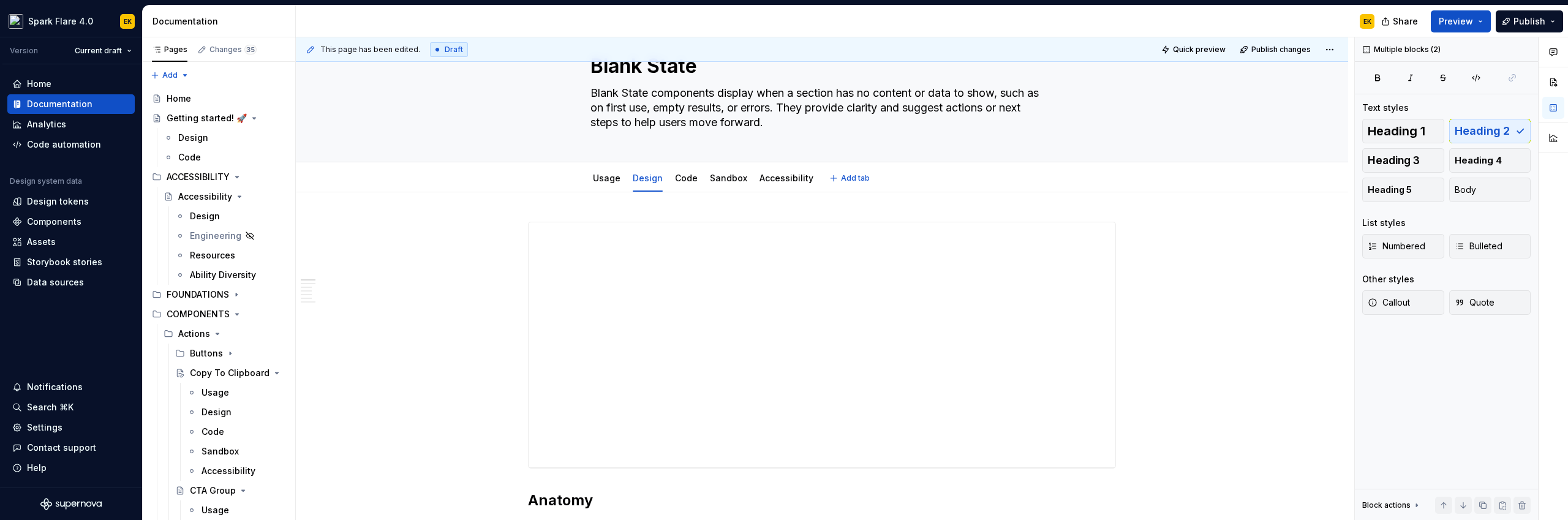
scroll to position [0, 0]
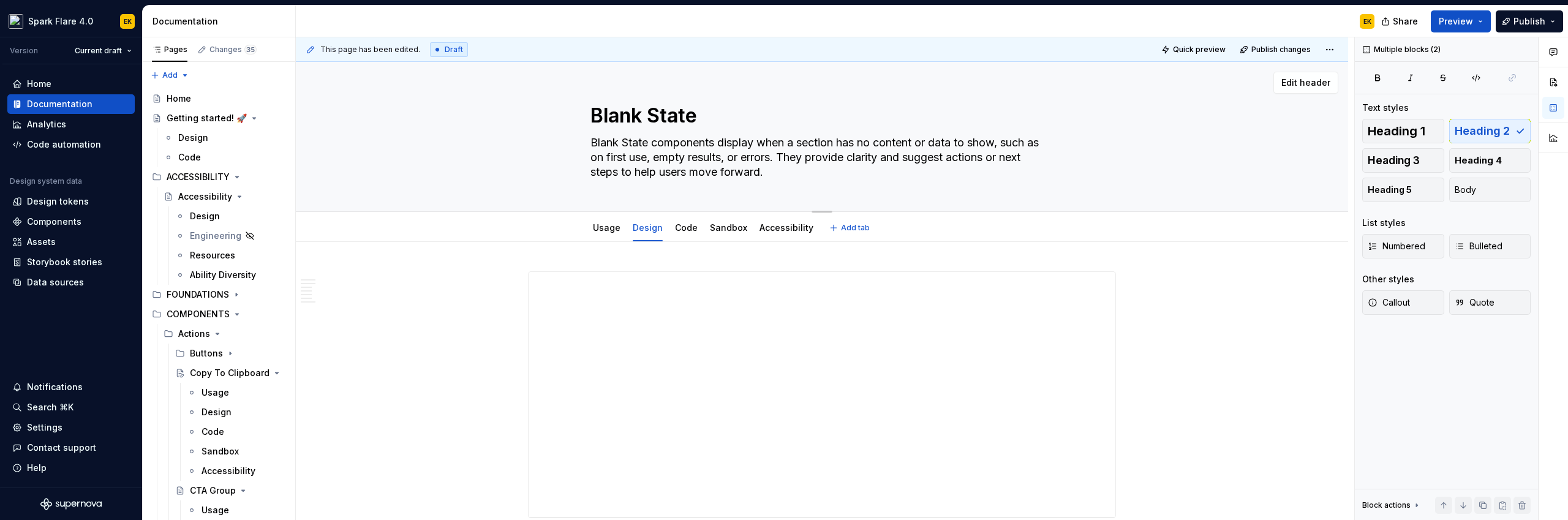
click at [689, 163] on textarea "Blank State components display when a section has no content or data to show, s…" at bounding box center [819, 158] width 463 height 49
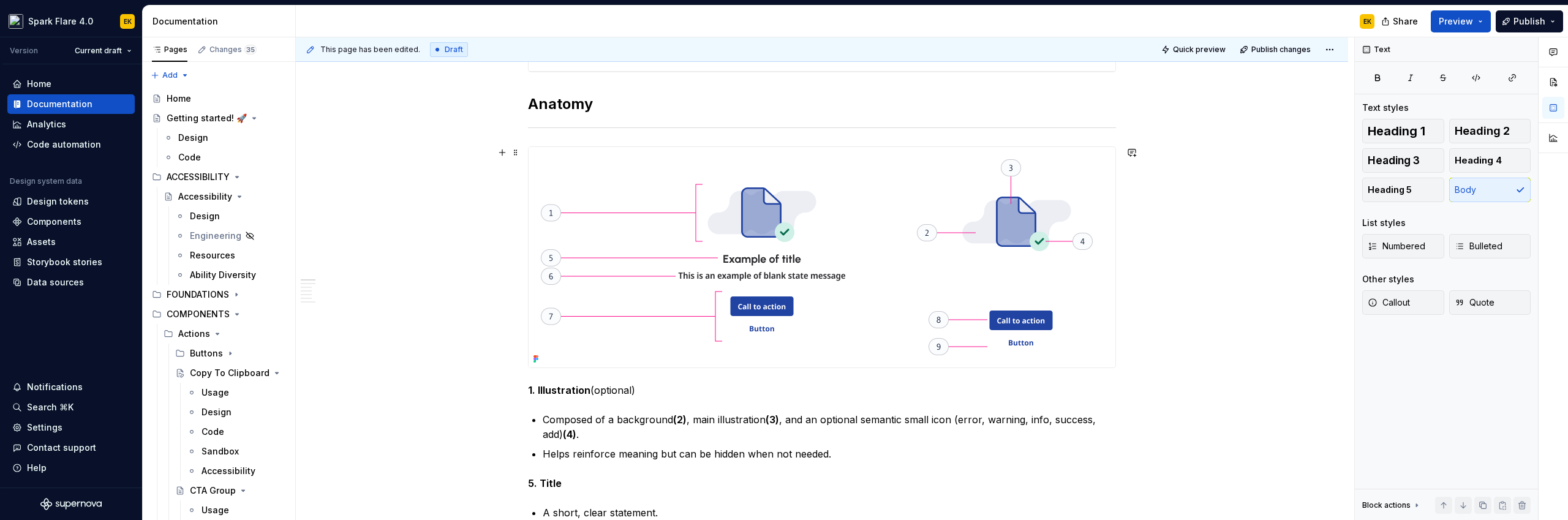
scroll to position [132, 0]
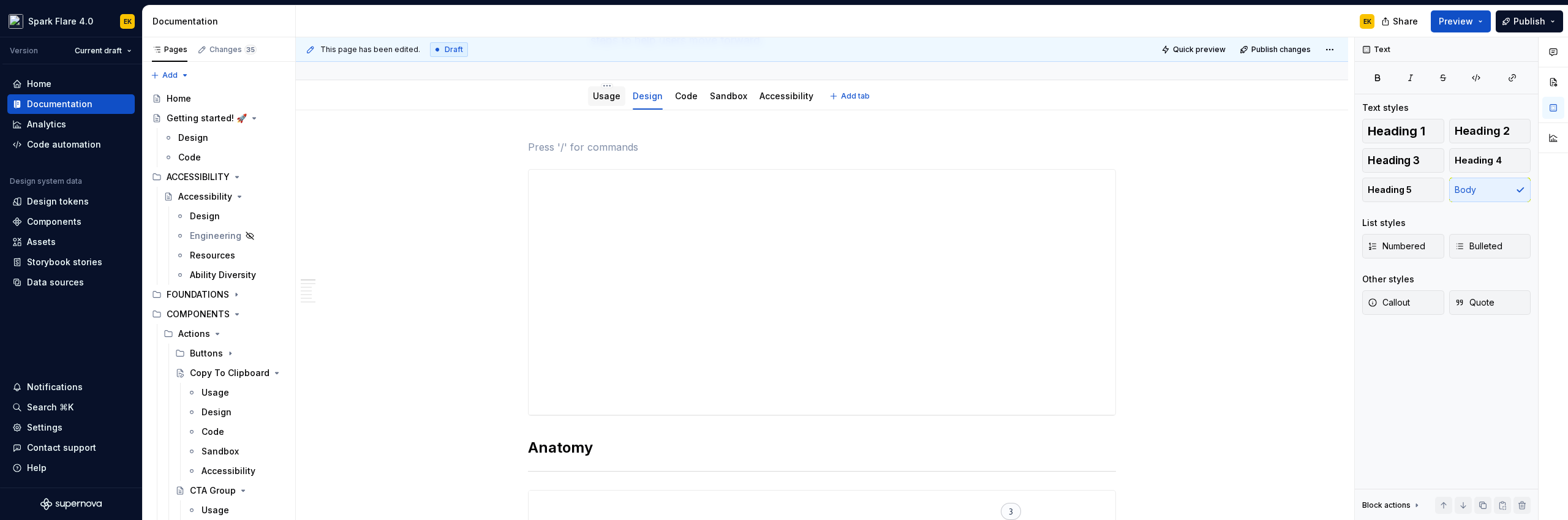
click at [590, 94] on div "Usage" at bounding box center [607, 96] width 37 height 20
click at [614, 90] on div "Usage" at bounding box center [607, 96] width 28 height 12
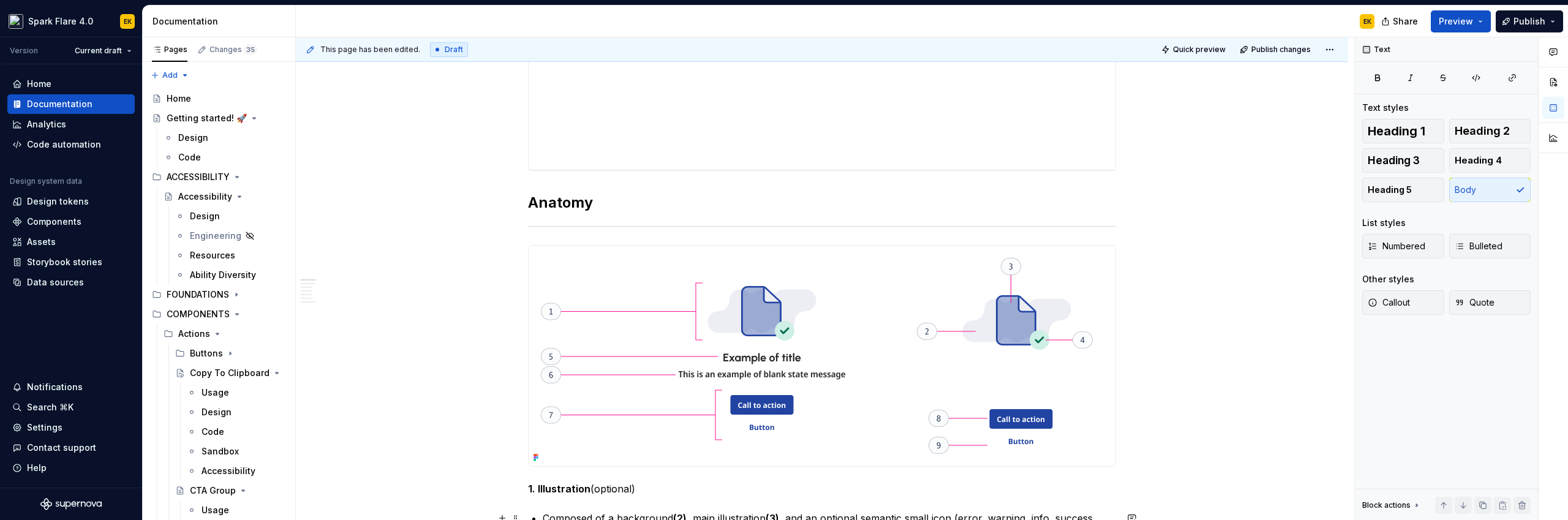
scroll to position [377, 0]
type textarea "*"
